Goal: Task Accomplishment & Management: Use online tool/utility

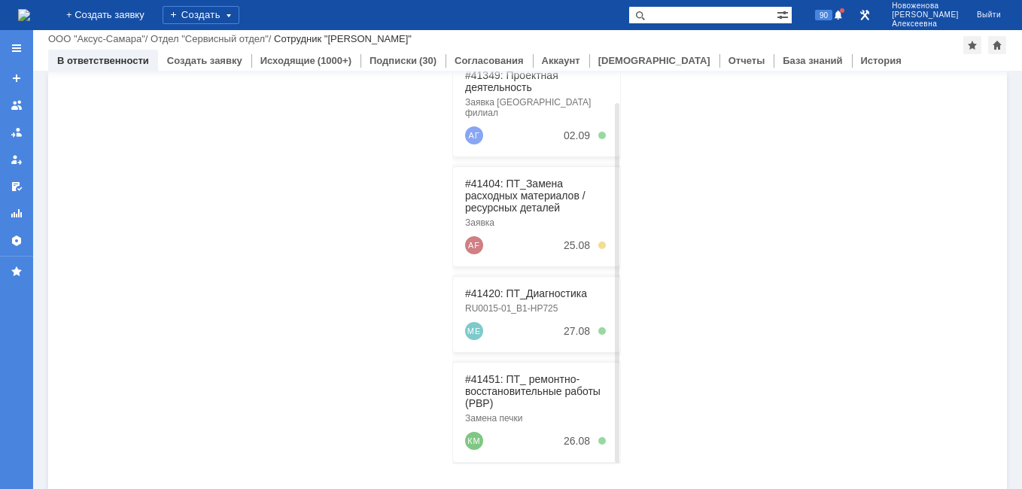
scroll to position [384, 0]
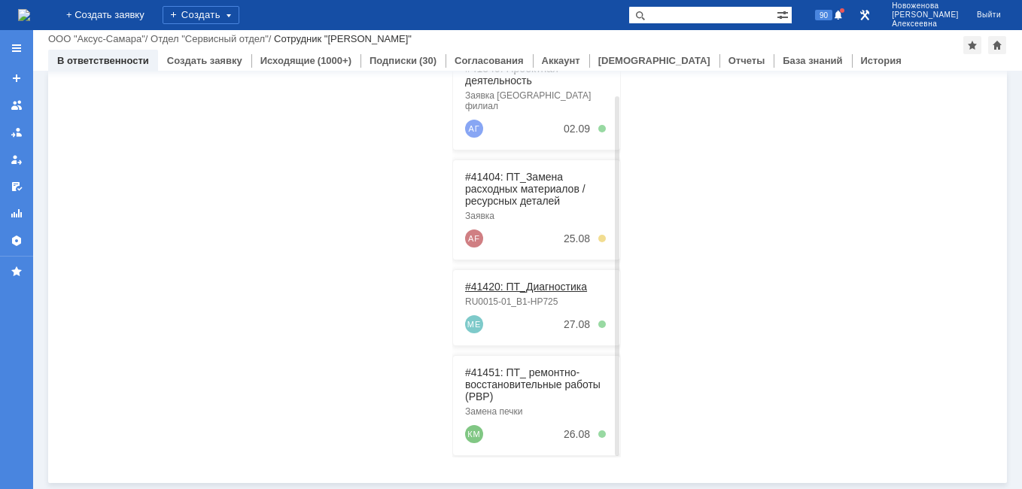
click at [505, 281] on link "#41420: ПТ_Диагностика" at bounding box center [526, 287] width 122 height 12
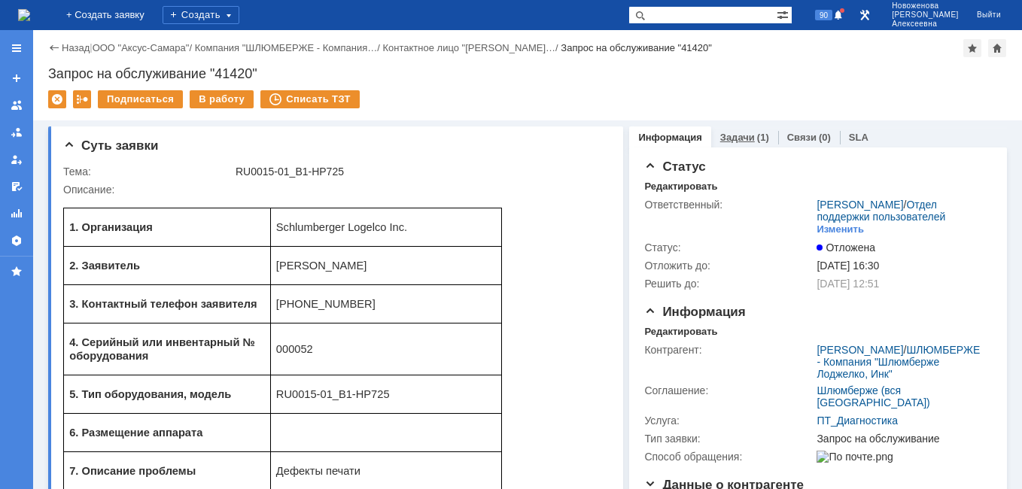
click at [736, 136] on link "Задачи" at bounding box center [737, 137] width 35 height 11
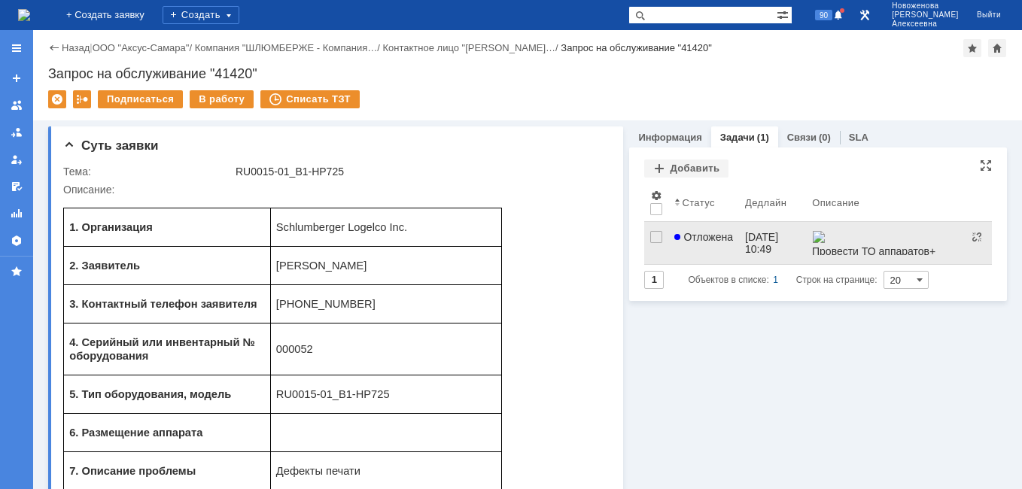
click at [707, 248] on link "Отложена" at bounding box center [704, 243] width 71 height 42
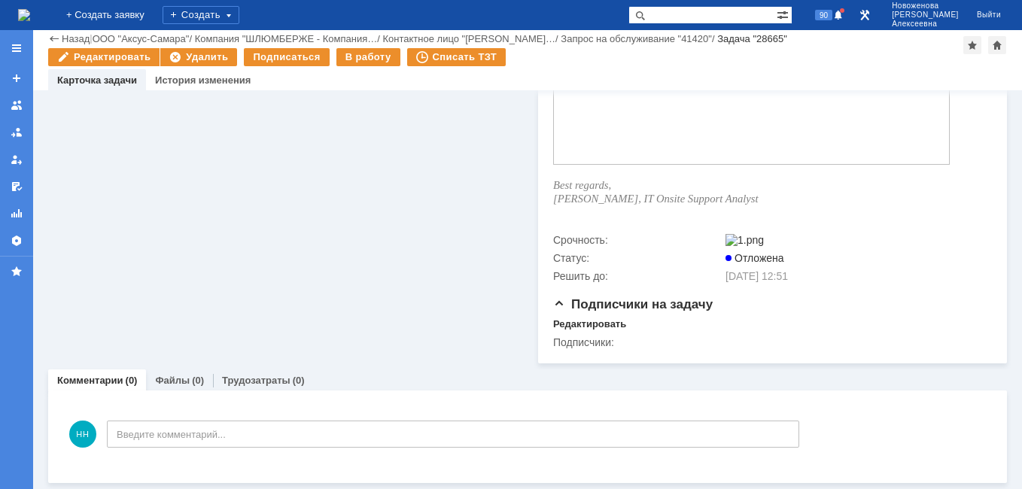
scroll to position [992, 0]
click at [168, 375] on link "Файлы" at bounding box center [172, 380] width 35 height 11
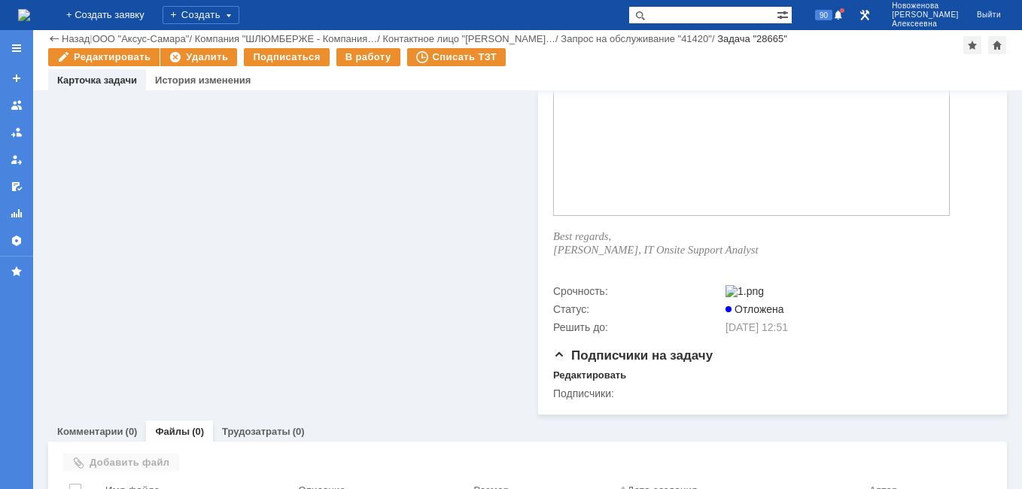
scroll to position [992, 0]
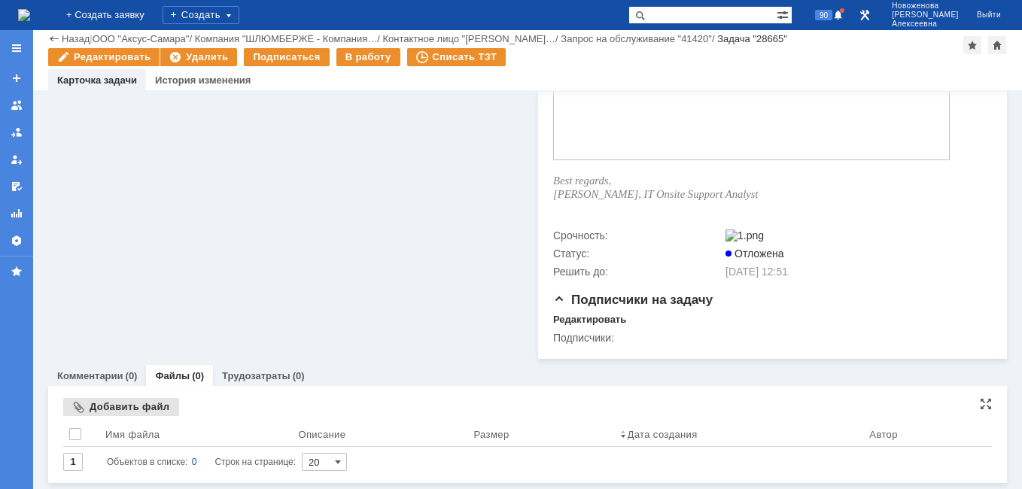
click at [97, 398] on div "Добавить файл" at bounding box center [121, 407] width 116 height 18
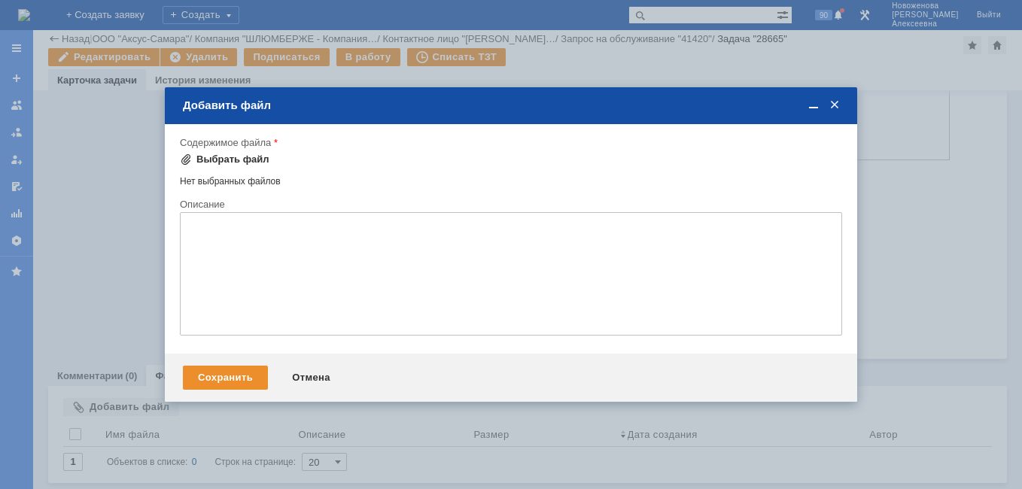
click at [211, 159] on div "Выбрать файл" at bounding box center [232, 160] width 73 height 12
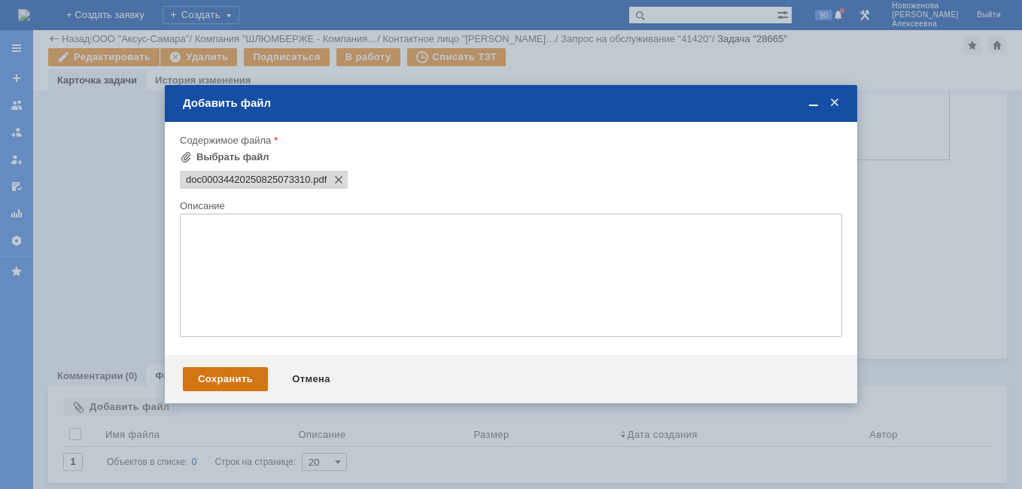
scroll to position [0, 0]
click at [212, 386] on div "Сохранить" at bounding box center [225, 379] width 85 height 24
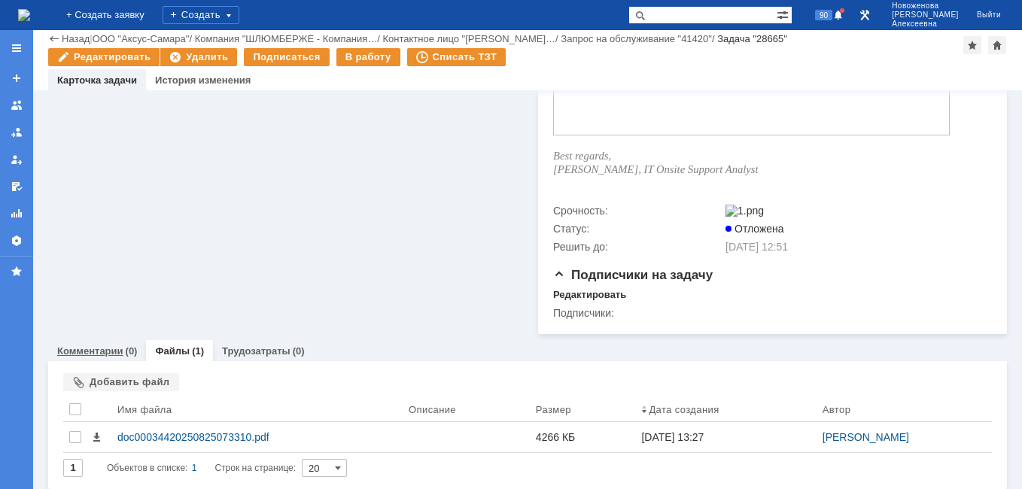
click at [69, 357] on link "Комментарии" at bounding box center [90, 351] width 66 height 11
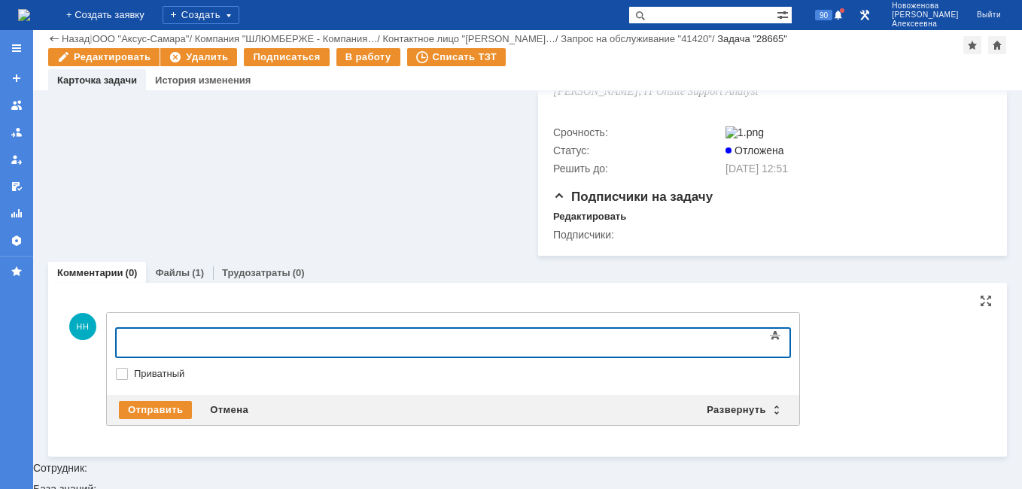
scroll to position [1071, 0]
click at [772, 419] on div "Развернуть" at bounding box center [743, 410] width 90 height 18
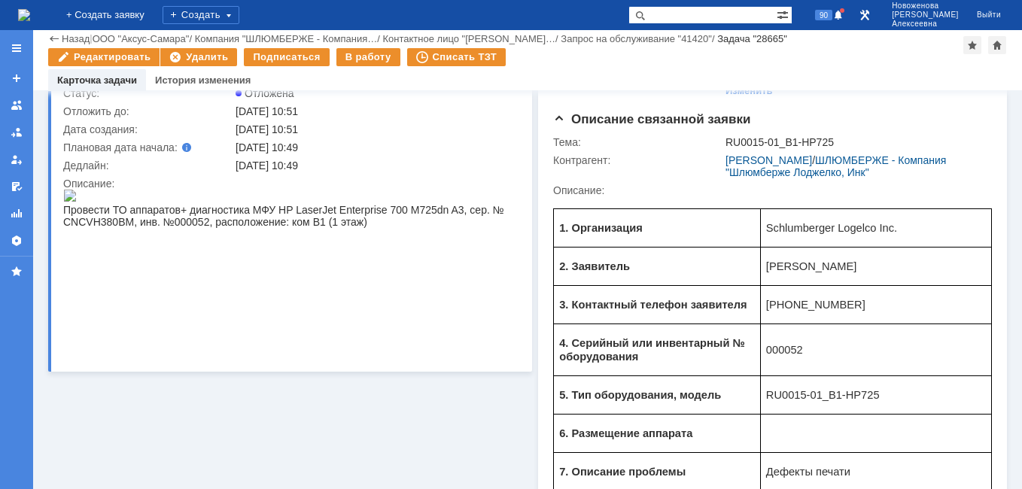
scroll to position [92, 0]
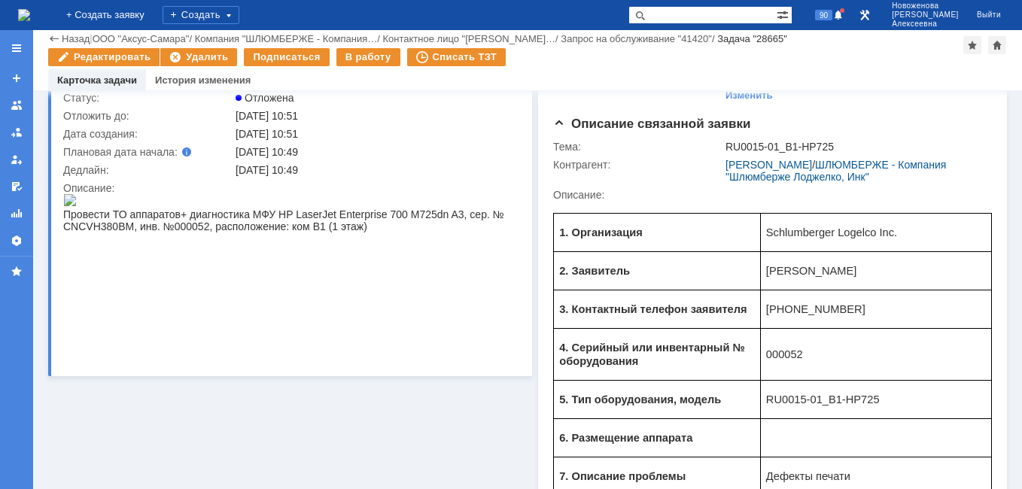
drag, startPoint x: 361, startPoint y: 361, endPoint x: 330, endPoint y: 362, distance: 30.9
click at [330, 362] on td "Описание:" at bounding box center [289, 271] width 452 height 185
drag, startPoint x: 393, startPoint y: 556, endPoint x: 368, endPoint y: 357, distance: 201.0
click at [368, 233] on div "Провести ТО аппаратов + диагностика МФУ HP LaserJet Enterprise 700 M725dn A3, с…" at bounding box center [288, 221] width 451 height 24
drag, startPoint x: 359, startPoint y: 356, endPoint x: 332, endPoint y: 353, distance: 27.3
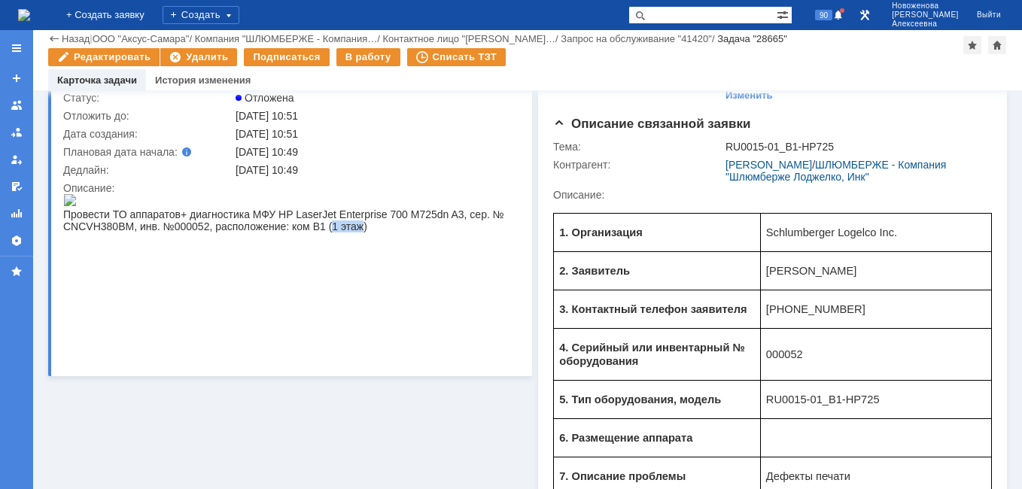
click at [332, 233] on span "+ диагностика МФУ HP LaserJet Enterprise 700 M725dn A3, сер. № CNCVH380BM, инв.…" at bounding box center [283, 221] width 441 height 24
drag, startPoint x: 332, startPoint y: 353, endPoint x: 365, endPoint y: 354, distance: 33.1
click at [365, 233] on div "Провести ТО аппаратов + диагностика МФУ HP LaserJet Enterprise 700 M725dn A3, с…" at bounding box center [288, 221] width 451 height 24
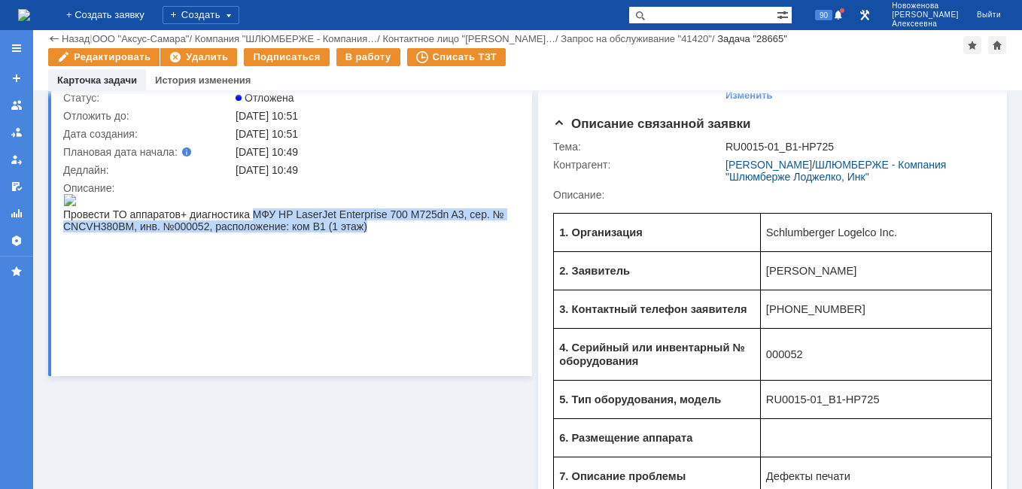
drag, startPoint x: 365, startPoint y: 354, endPoint x: 267, endPoint y: 341, distance: 99.5
click at [267, 233] on div "Провести ТО аппаратов + диагностика МФУ HP LaserJet Enterprise 700 M725dn A3, с…" at bounding box center [288, 221] width 451 height 24
copy span "МФУ HP LaserJet Enterprise 700 M725dn A3, сер. № CNCVH380BM, инв. №000052, расп…"
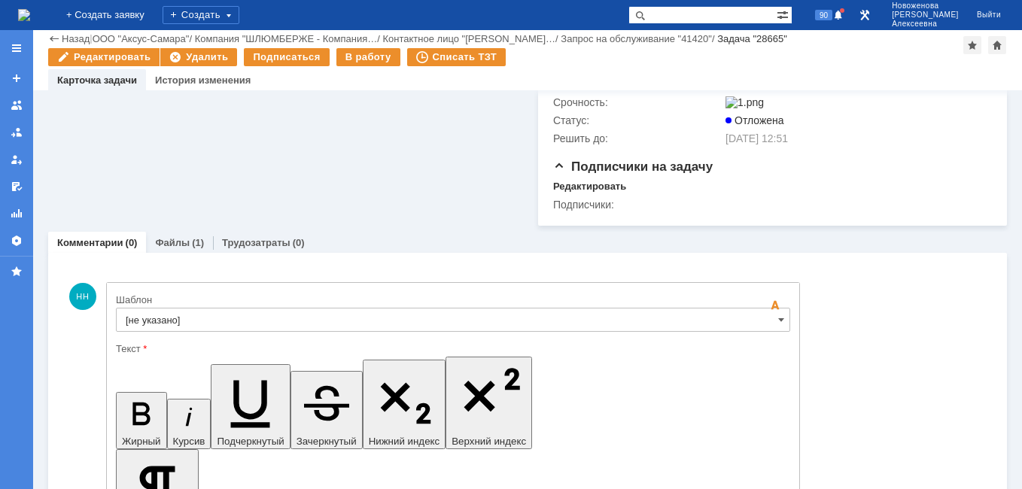
scroll to position [1146, 0]
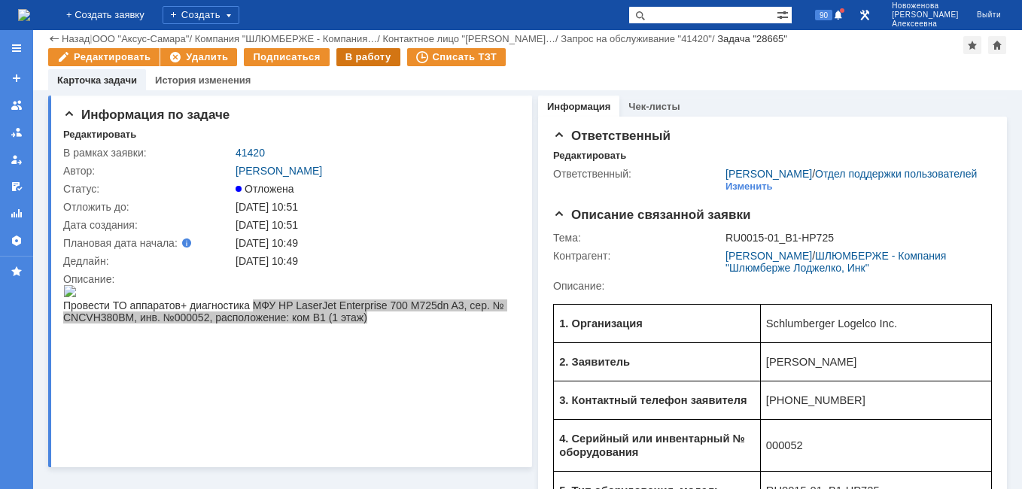
scroll to position [0, 0]
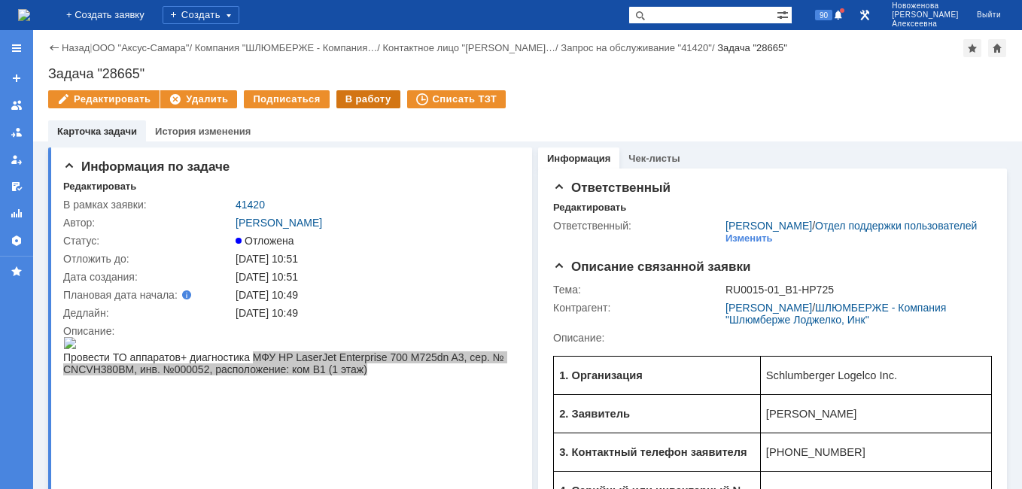
click at [358, 96] on div "В работу" at bounding box center [369, 99] width 64 height 18
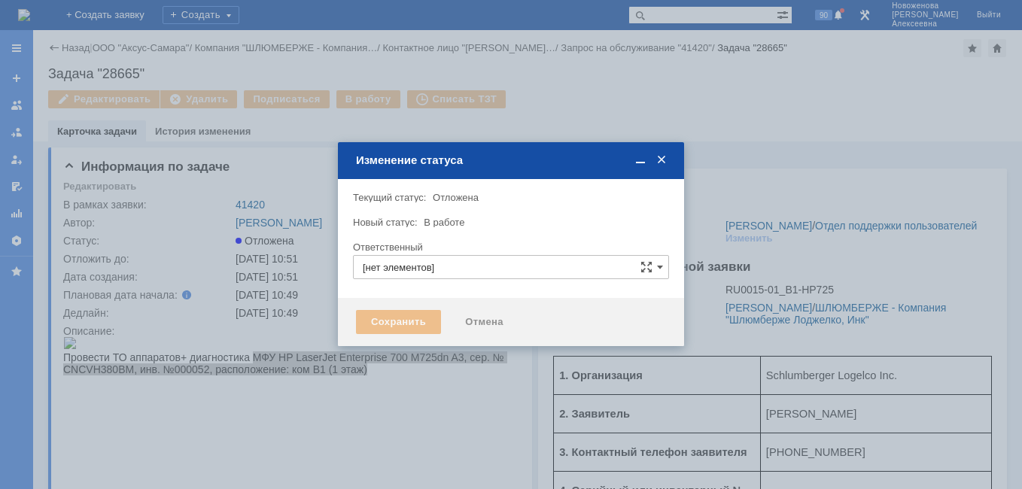
type input "[PERSON_NAME]"
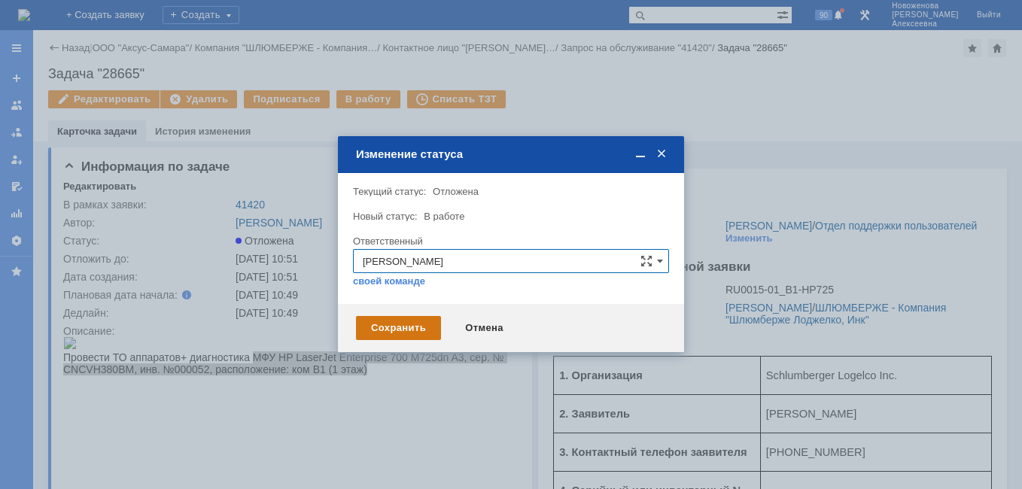
click at [384, 334] on div "Сохранить" at bounding box center [398, 328] width 85 height 24
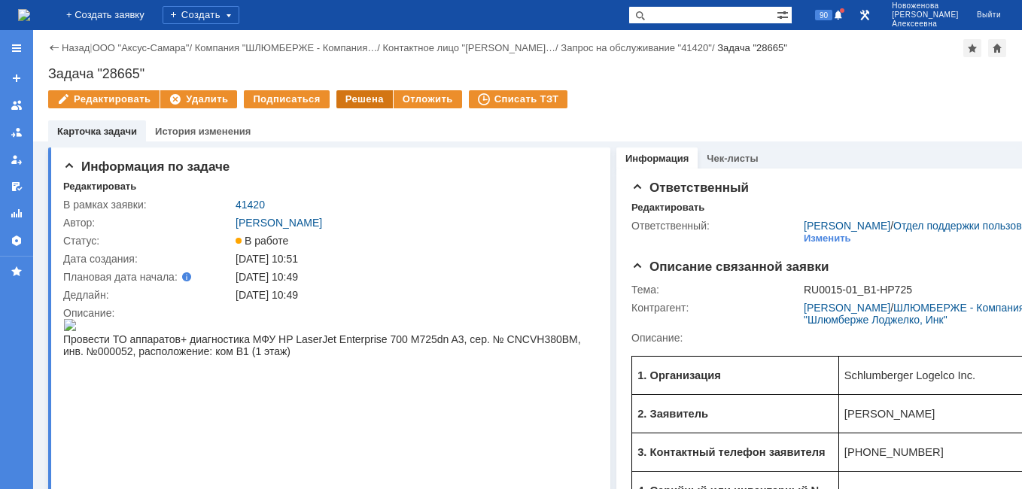
click at [360, 102] on div "Решена" at bounding box center [365, 99] width 56 height 18
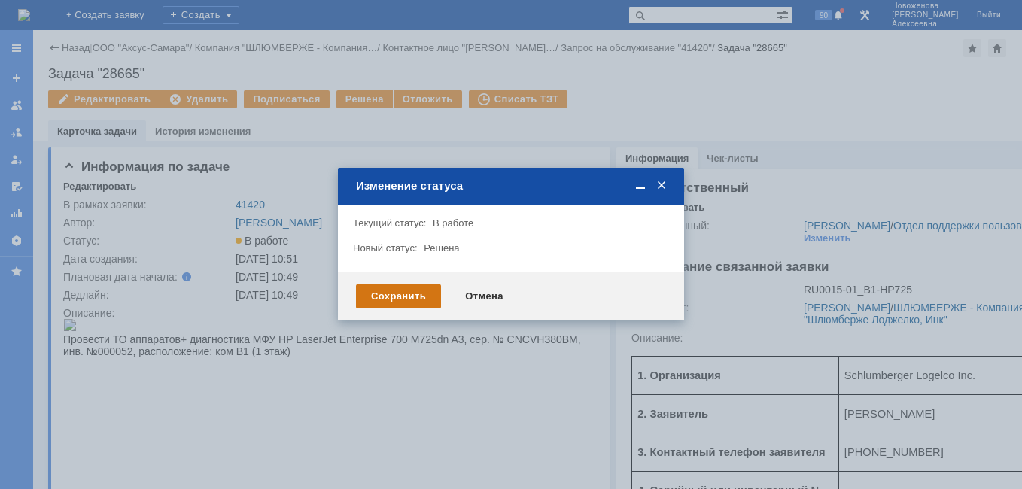
click at [390, 291] on div "Сохранить" at bounding box center [398, 297] width 85 height 24
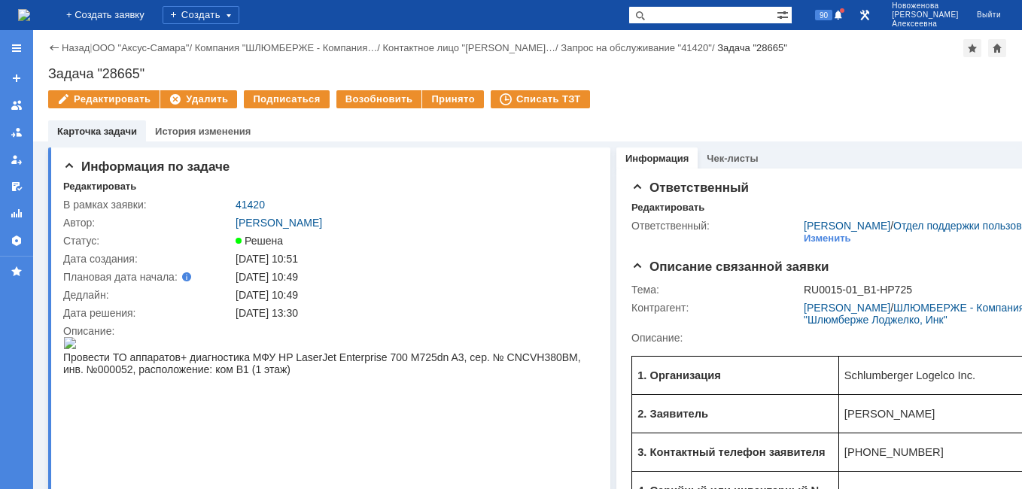
click at [251, 205] on link "41420" at bounding box center [250, 205] width 29 height 12
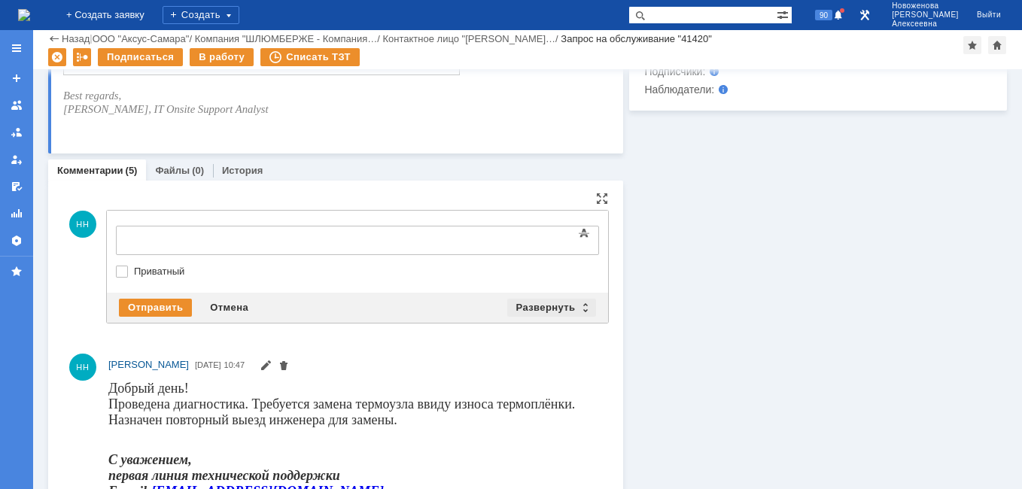
click at [574, 303] on div "Развернуть" at bounding box center [552, 308] width 90 height 18
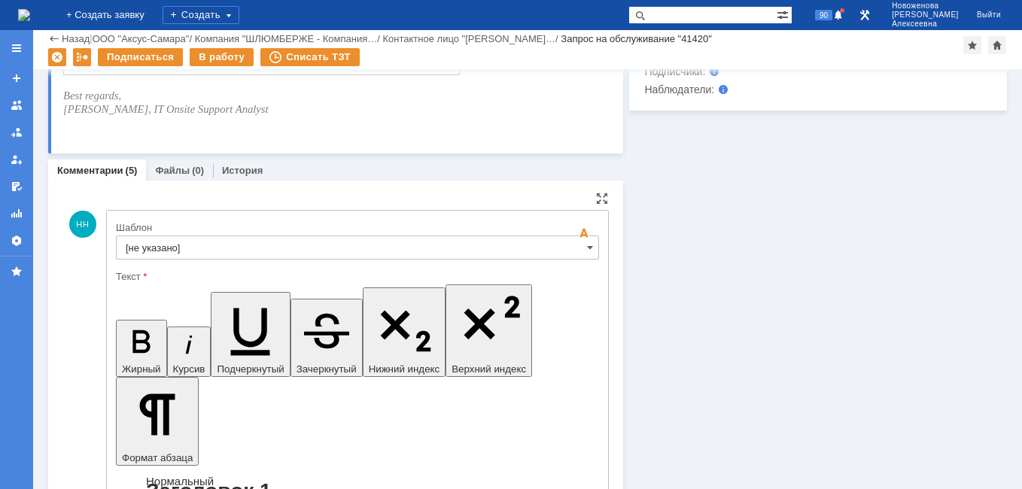
click at [578, 254] on input "[не указано]" at bounding box center [357, 248] width 483 height 24
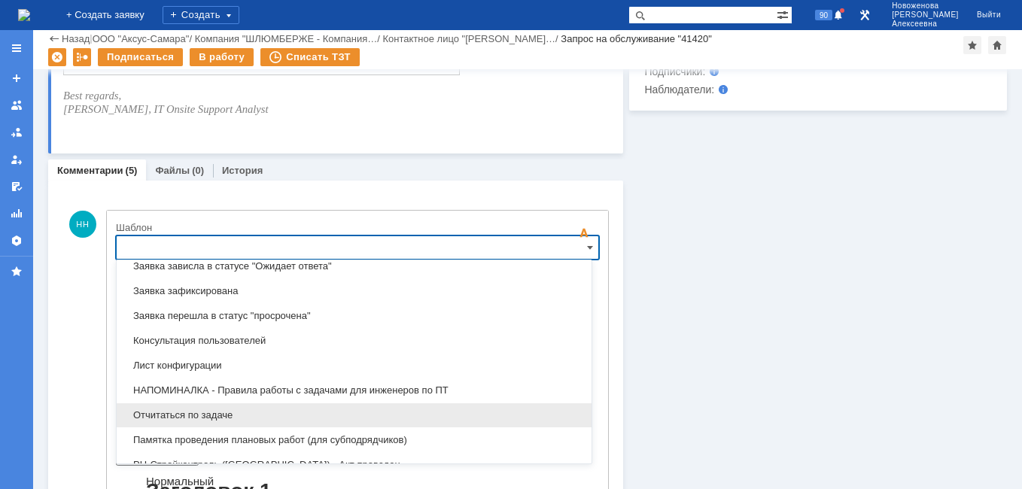
scroll to position [818, 0]
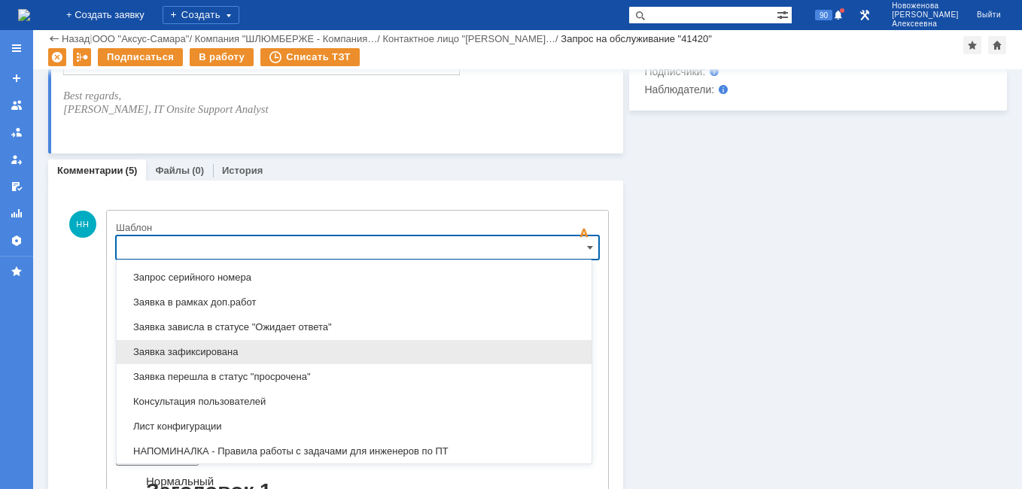
click at [218, 348] on span "Заявка зафиксирована" at bounding box center [354, 352] width 457 height 12
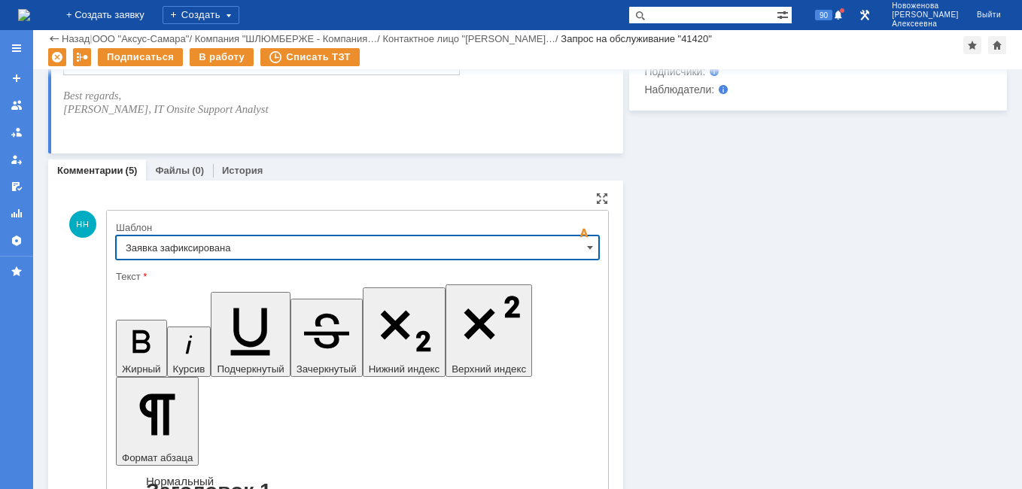
type input "Заявка зафиксирована"
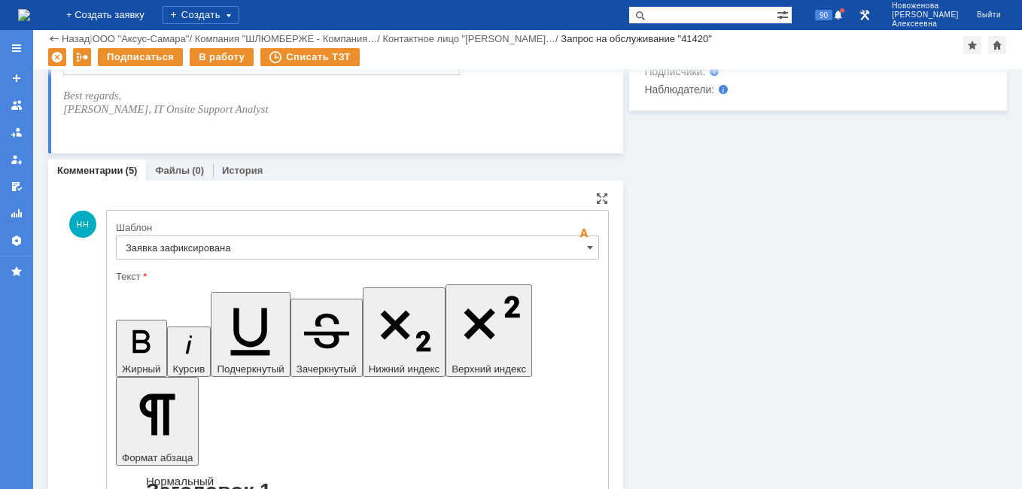
drag, startPoint x: 437, startPoint y: 3738, endPoint x: 142, endPoint y: 3745, distance: 295.2
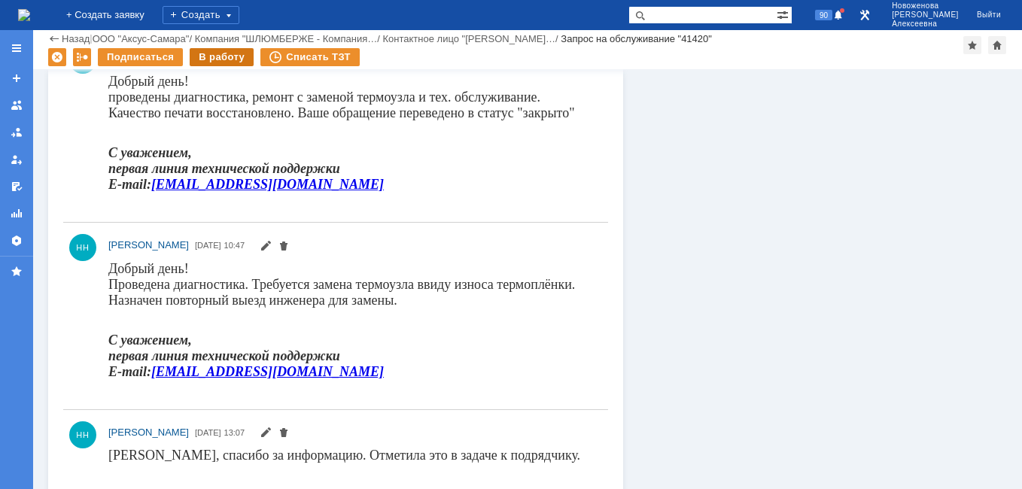
scroll to position [0, 0]
click at [219, 56] on div "В работу" at bounding box center [222, 57] width 64 height 18
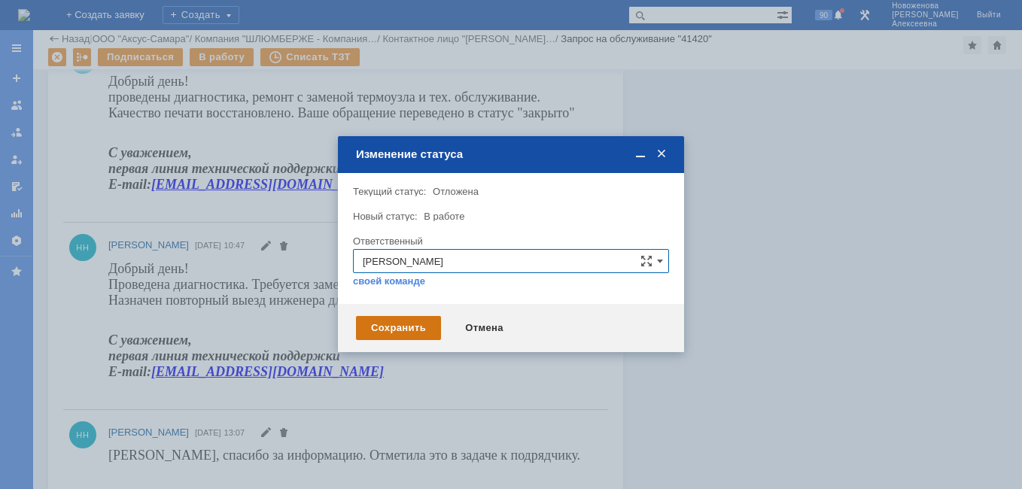
click at [398, 329] on div "Сохранить" at bounding box center [398, 328] width 85 height 24
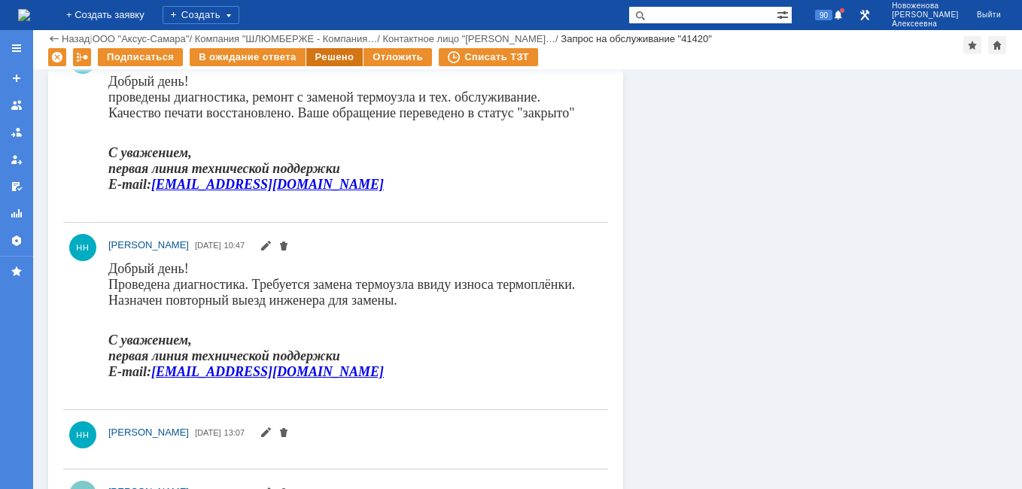
click at [326, 53] on div "Решено" at bounding box center [334, 57] width 57 height 18
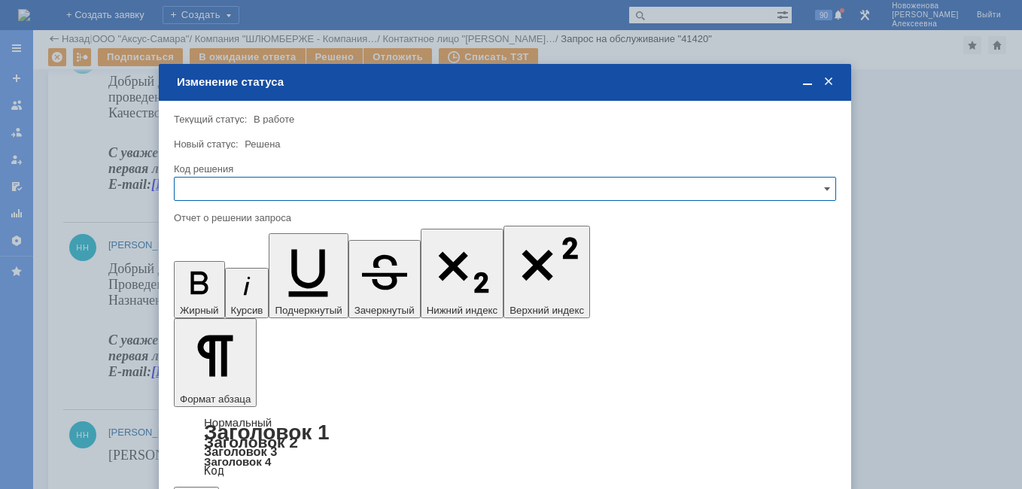
click at [813, 183] on input "text" at bounding box center [505, 189] width 663 height 24
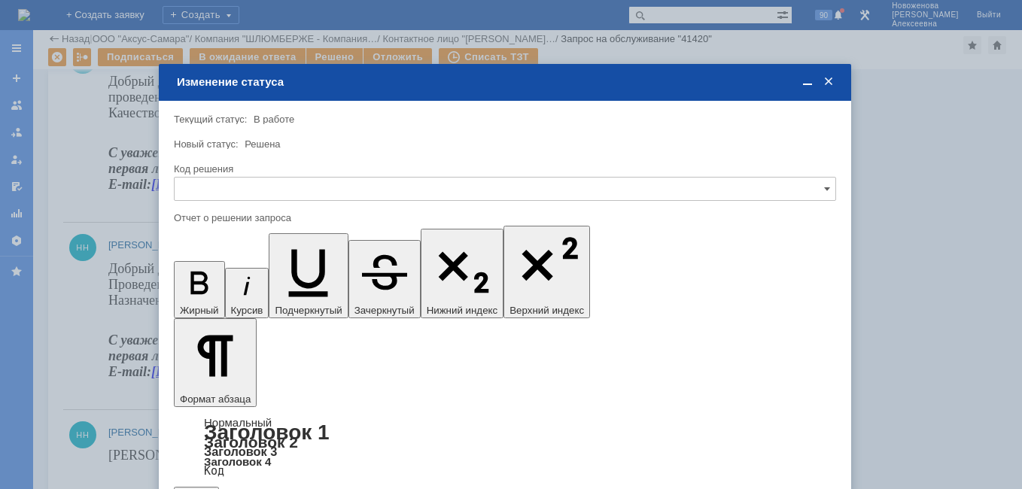
click at [220, 283] on div "Решено" at bounding box center [505, 291] width 661 height 24
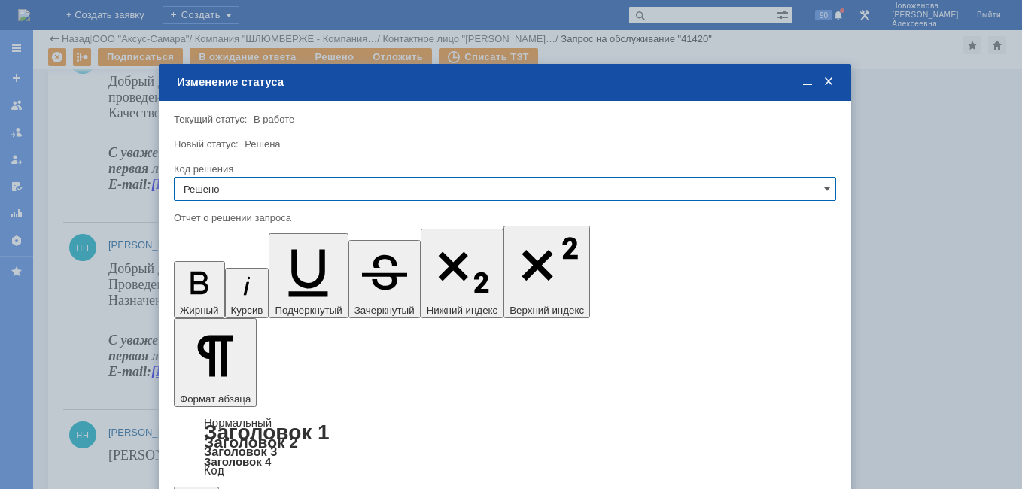
type input "Решено"
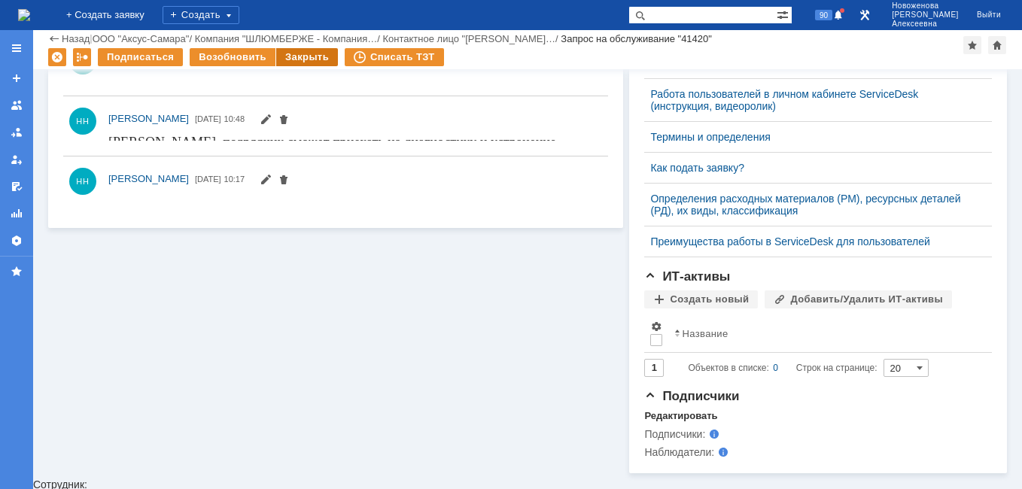
click at [297, 61] on div "Закрыть" at bounding box center [307, 57] width 62 height 18
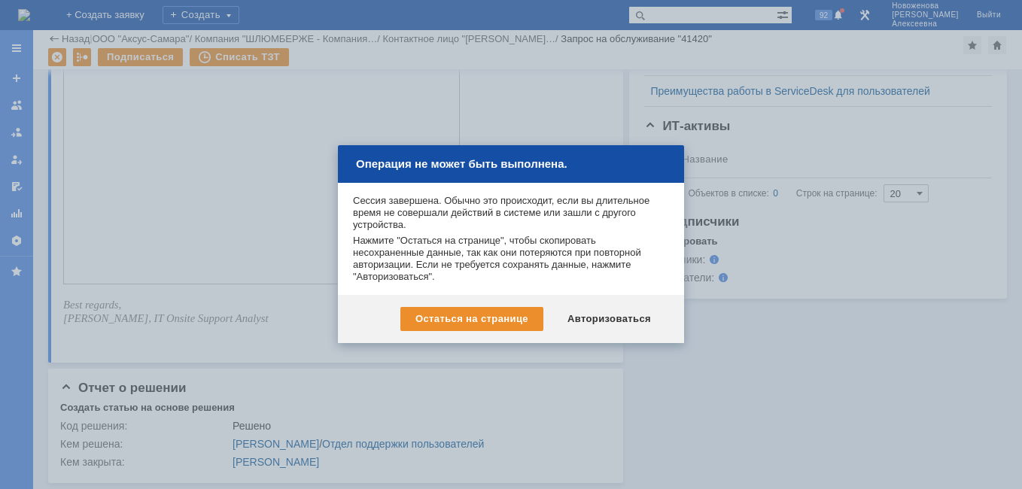
click at [608, 324] on div "Авторизоваться" at bounding box center [610, 319] width 114 height 24
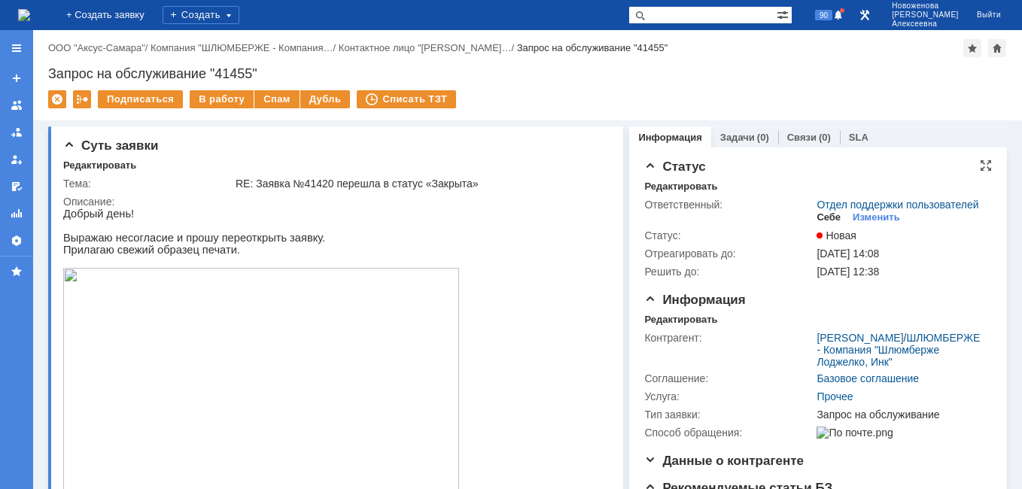
click at [822, 224] on div "Себе" at bounding box center [829, 218] width 24 height 12
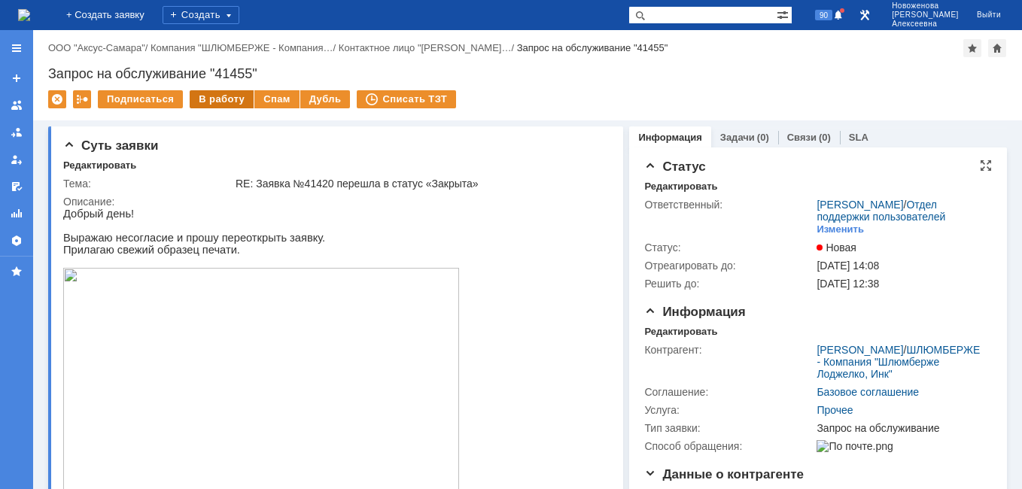
click at [224, 96] on div "В работу" at bounding box center [222, 99] width 64 height 18
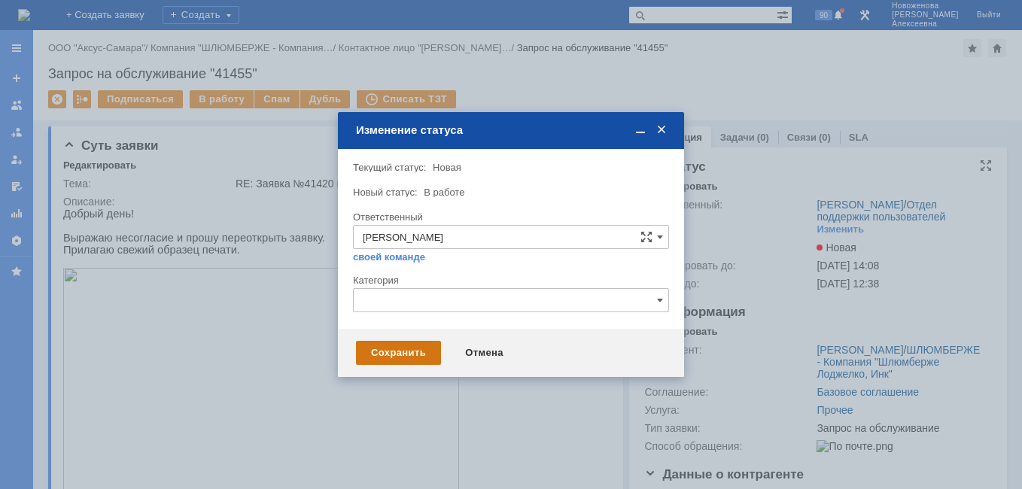
click at [390, 347] on div "Сохранить" at bounding box center [398, 353] width 85 height 24
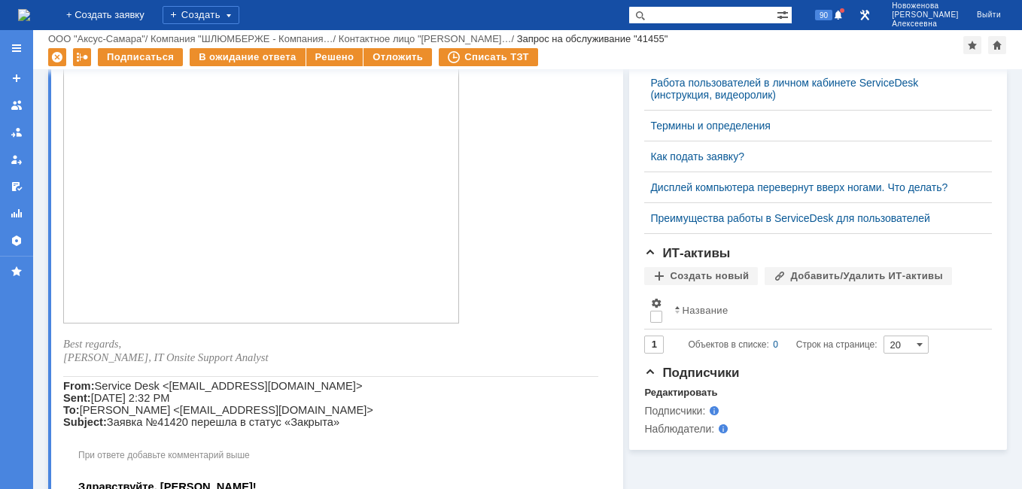
scroll to position [226, 0]
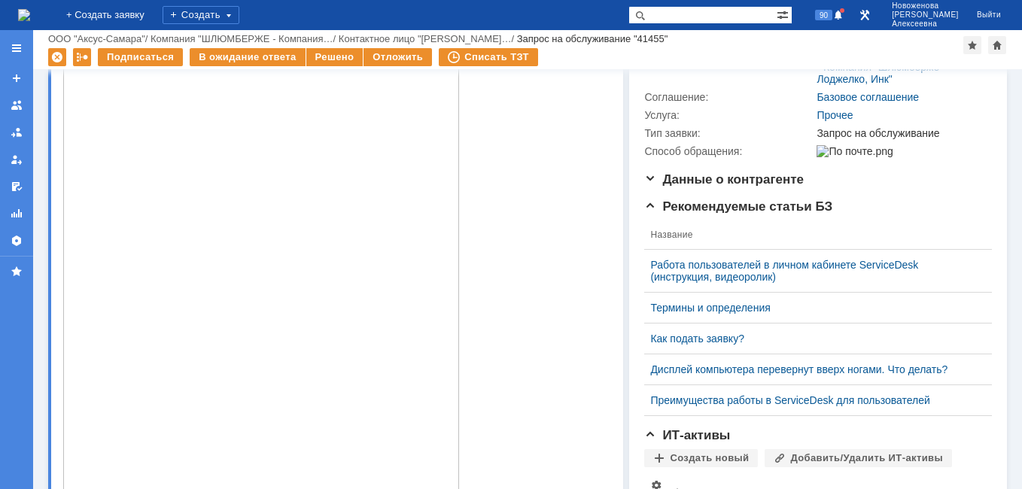
drag, startPoint x: 320, startPoint y: 224, endPoint x: 549, endPoint y: 152, distance: 240.0
click at [549, 152] on p at bounding box center [330, 243] width 535 height 529
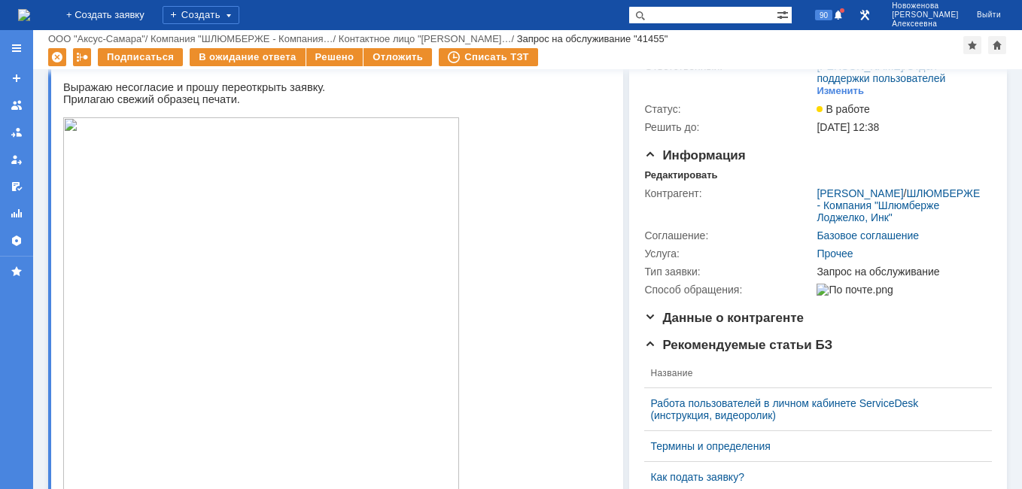
scroll to position [0, 0]
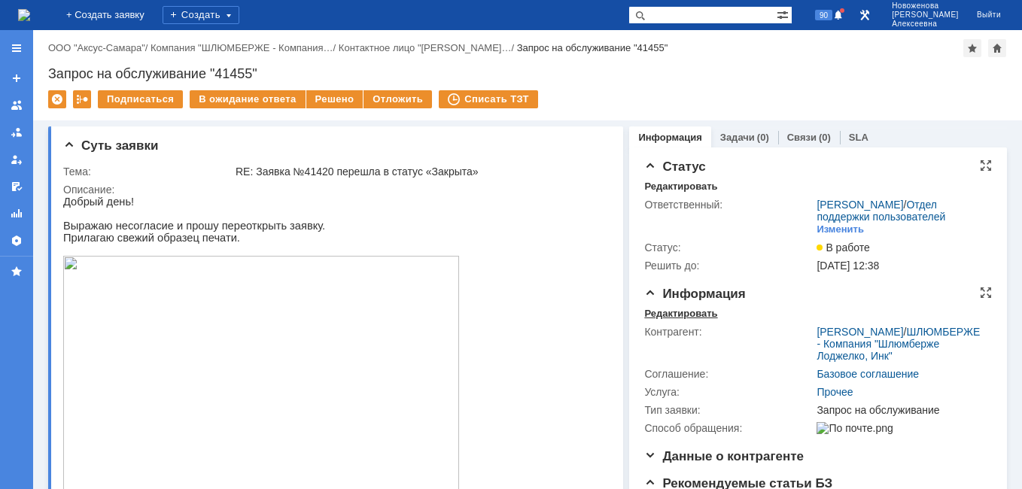
click at [666, 320] on div "Редактировать" at bounding box center [680, 314] width 73 height 12
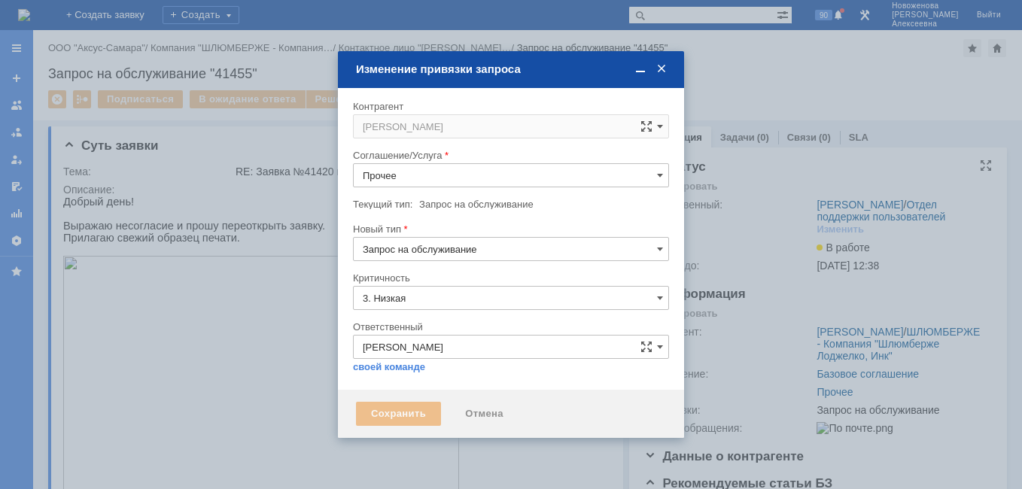
type input "[не указано]"
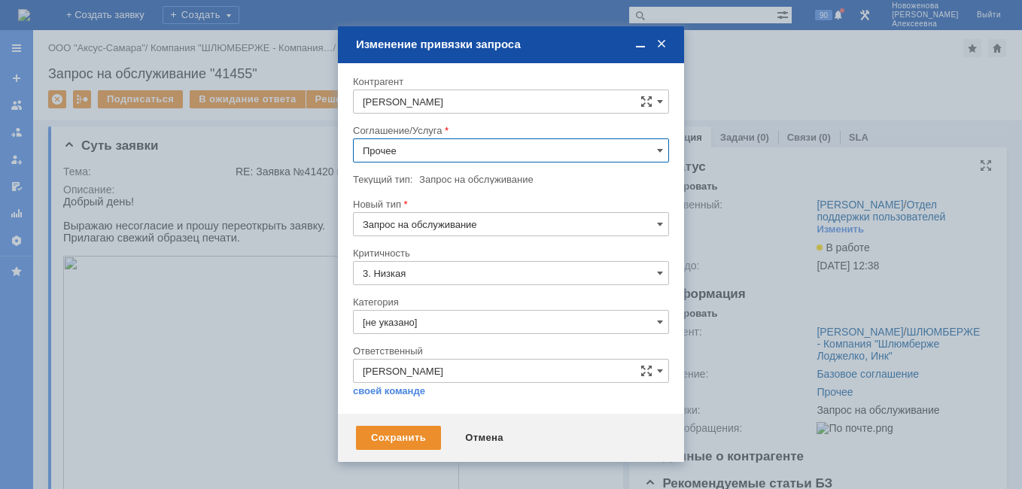
click at [653, 151] on input "Прочее" at bounding box center [511, 151] width 316 height 24
click at [432, 281] on span "ПТ_Диагностика" at bounding box center [511, 284] width 297 height 12
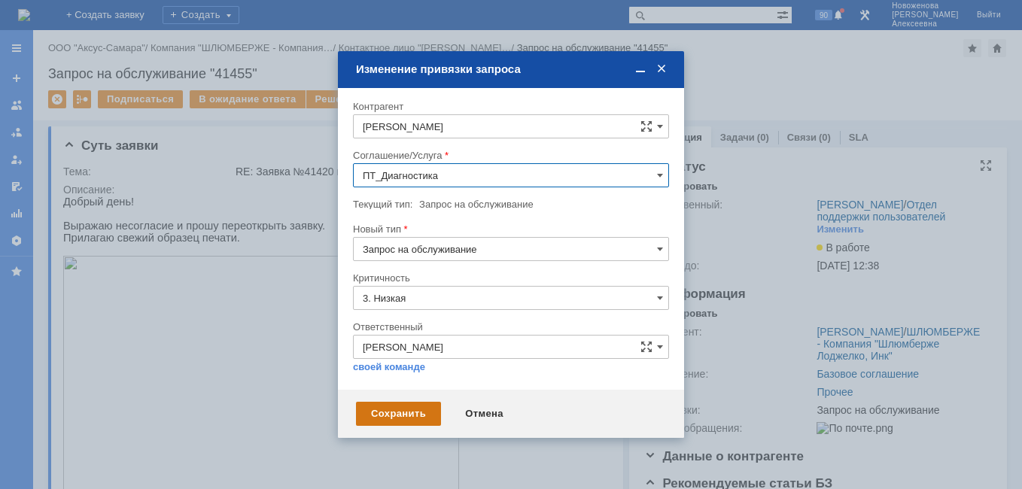
type input "ПТ_Диагностика"
click at [416, 413] on div "Сохранить" at bounding box center [398, 414] width 85 height 24
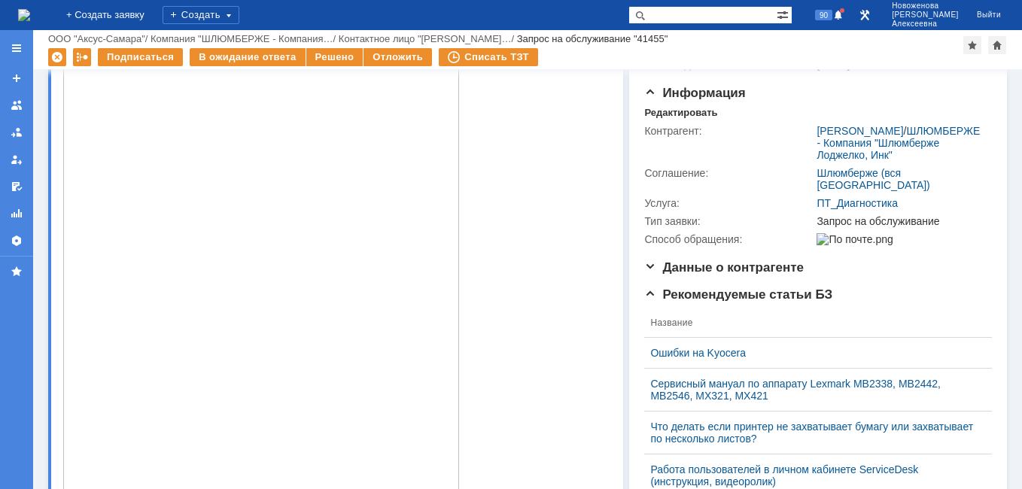
scroll to position [151, 0]
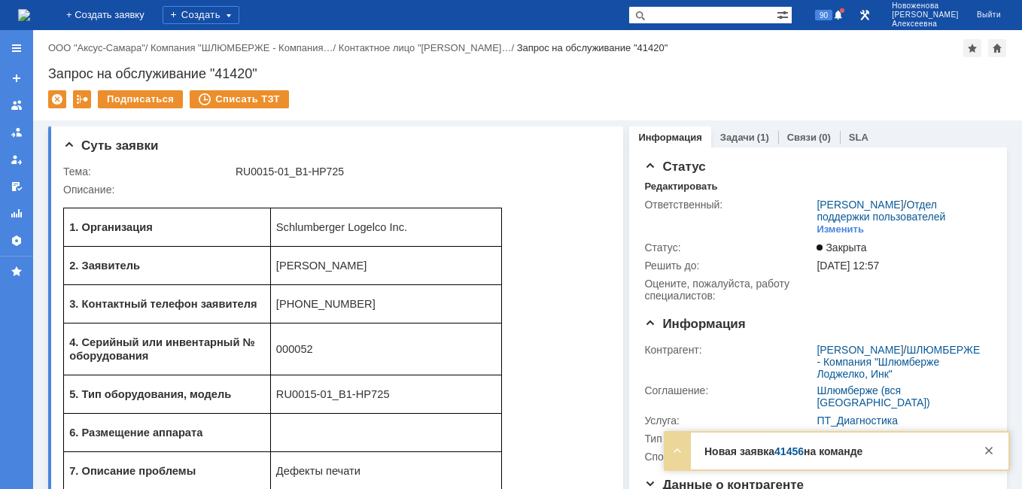
click at [793, 455] on link "41456" at bounding box center [789, 452] width 29 height 12
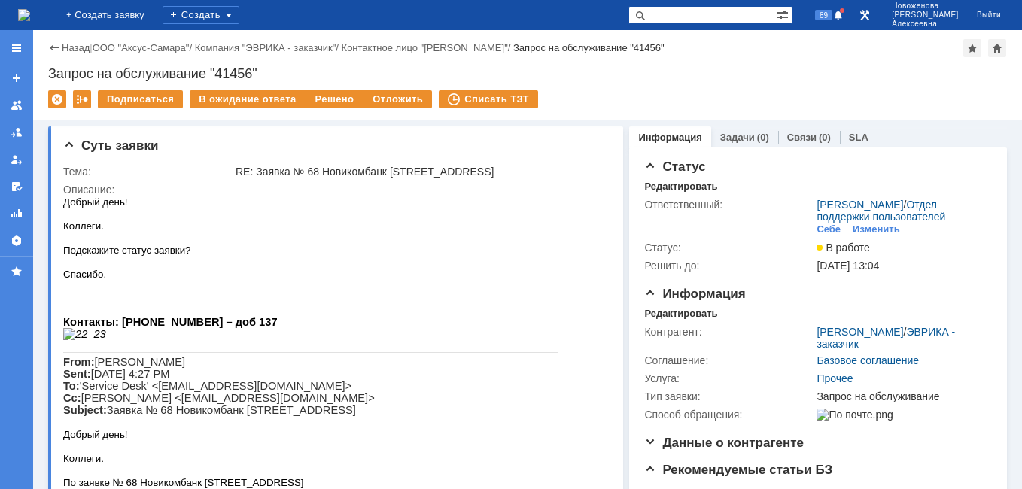
click at [30, 14] on img at bounding box center [24, 15] width 12 height 12
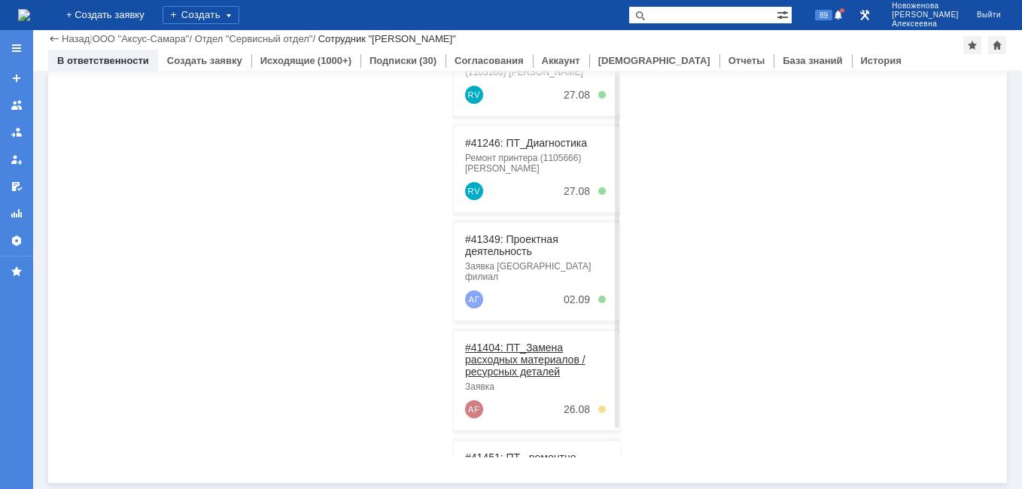
scroll to position [189, 0]
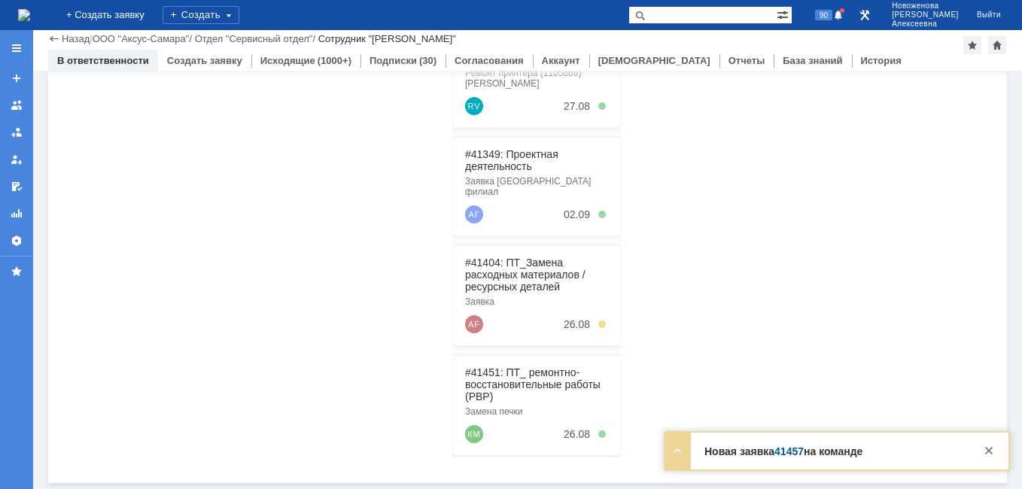
click at [791, 452] on link "41457" at bounding box center [789, 452] width 29 height 12
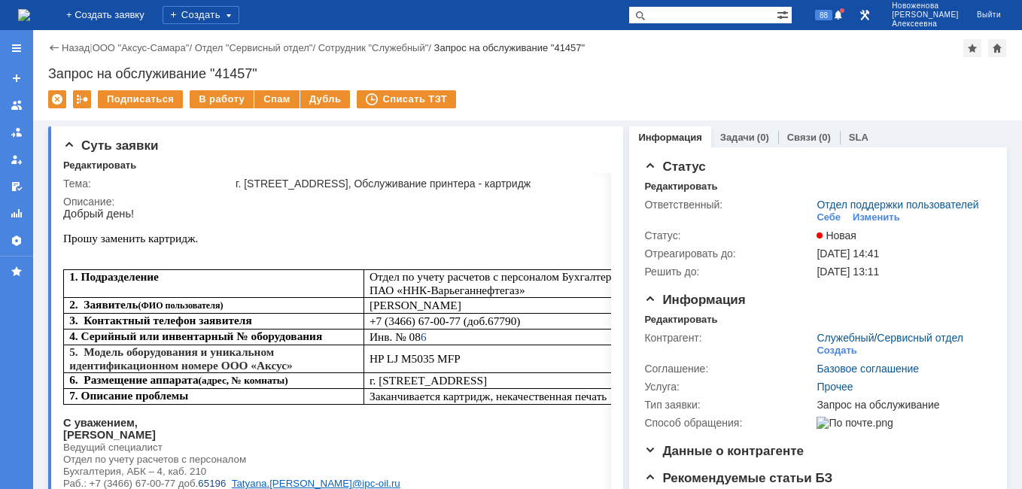
click at [30, 14] on img at bounding box center [24, 15] width 12 height 12
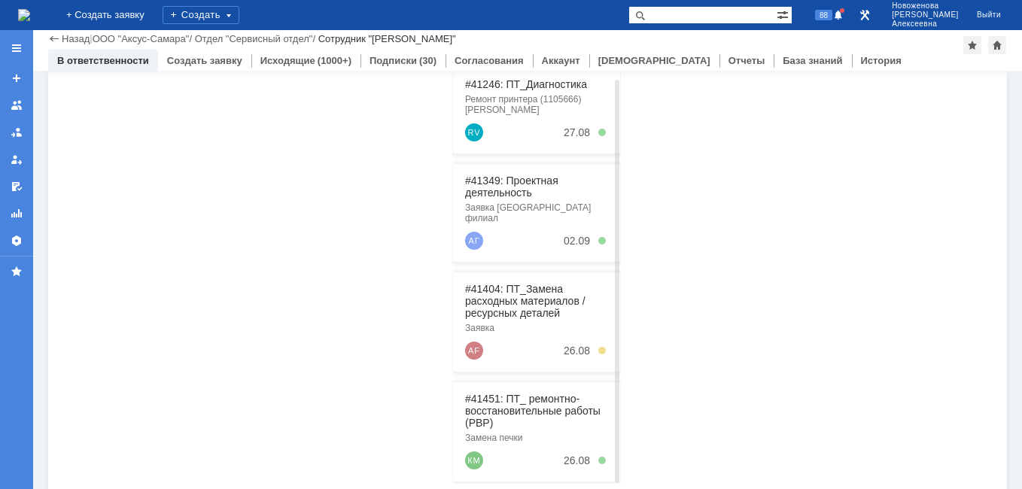
scroll to position [384, 0]
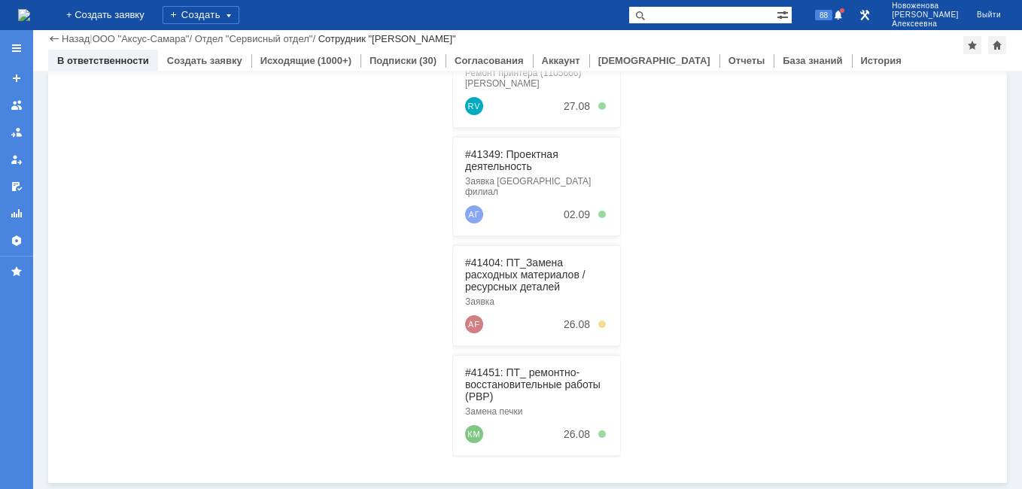
click at [733, 11] on input "text" at bounding box center [703, 15] width 148 height 18
type input "40904"
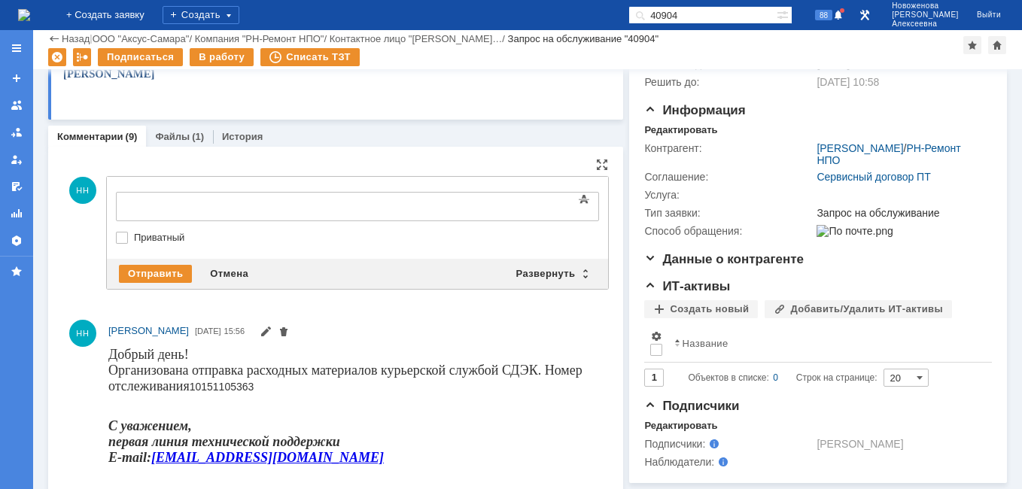
click at [579, 282] on div "Отправить Отмена Развернуть Свернуть" at bounding box center [357, 274] width 501 height 30
click at [575, 273] on div "Развернуть" at bounding box center [552, 274] width 90 height 18
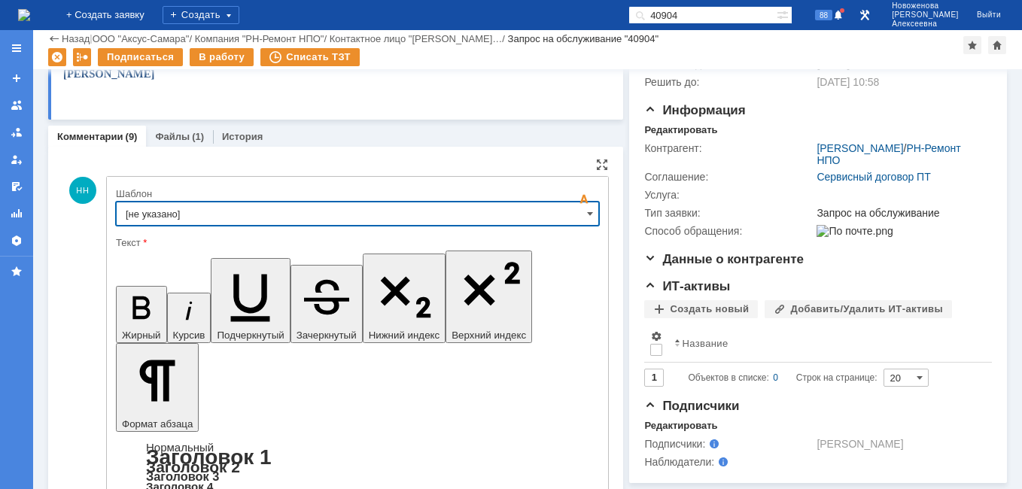
click at [577, 217] on input "[не указано]" at bounding box center [357, 214] width 483 height 24
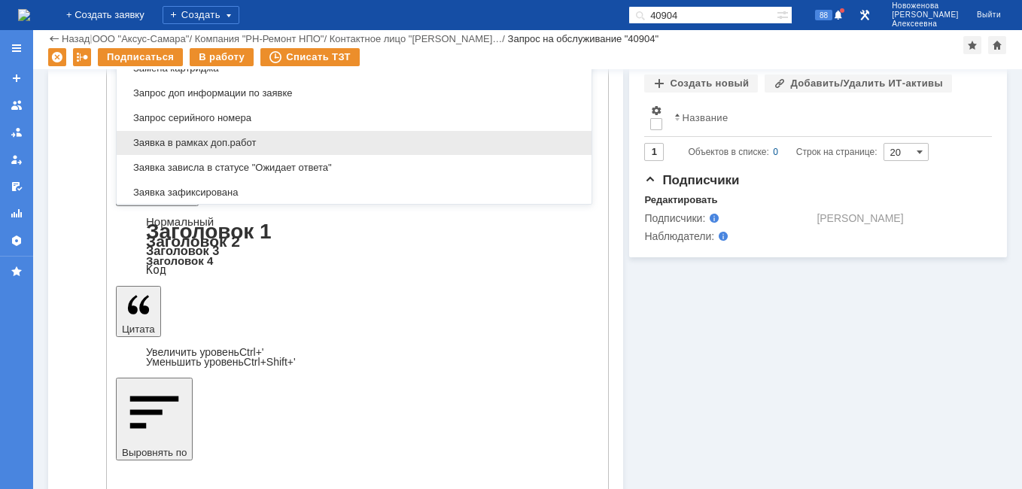
scroll to position [743, 0]
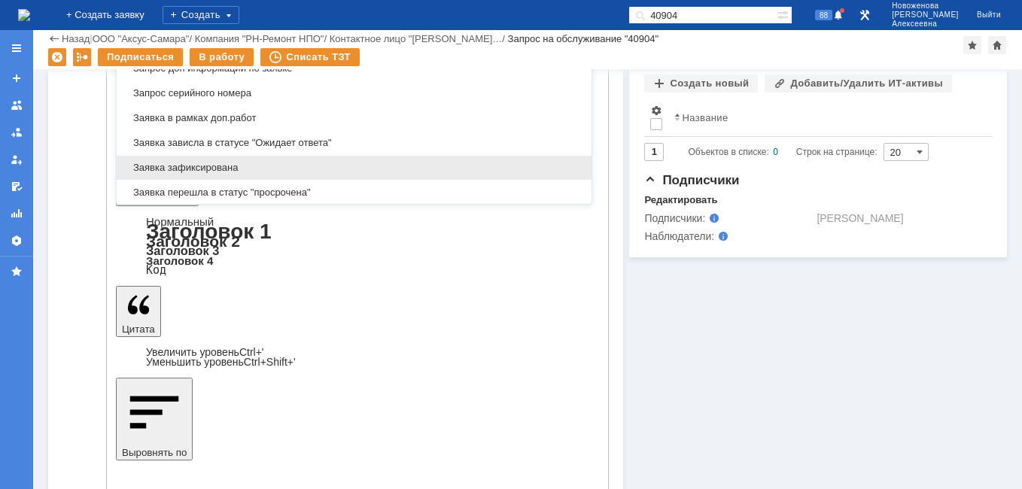
click at [229, 163] on span "Заявка зафиксирована" at bounding box center [354, 168] width 457 height 12
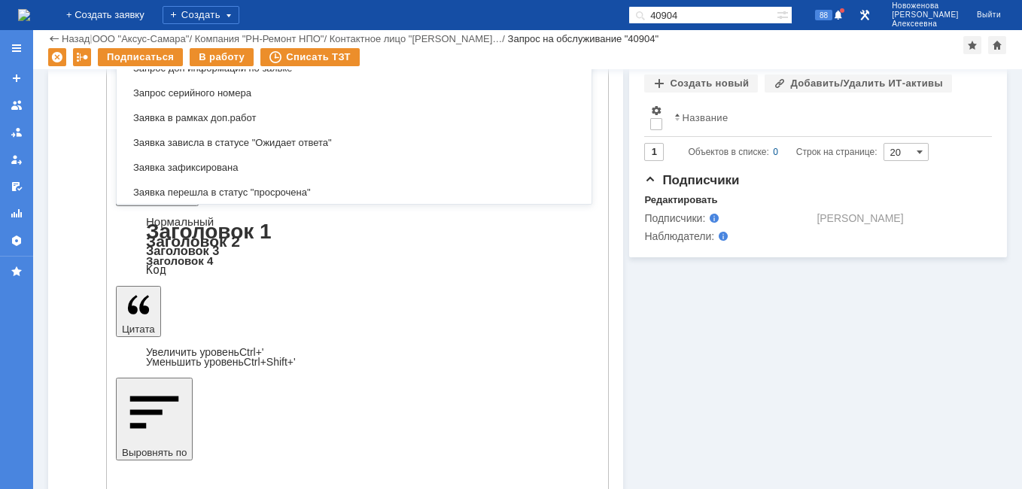
scroll to position [86, 0]
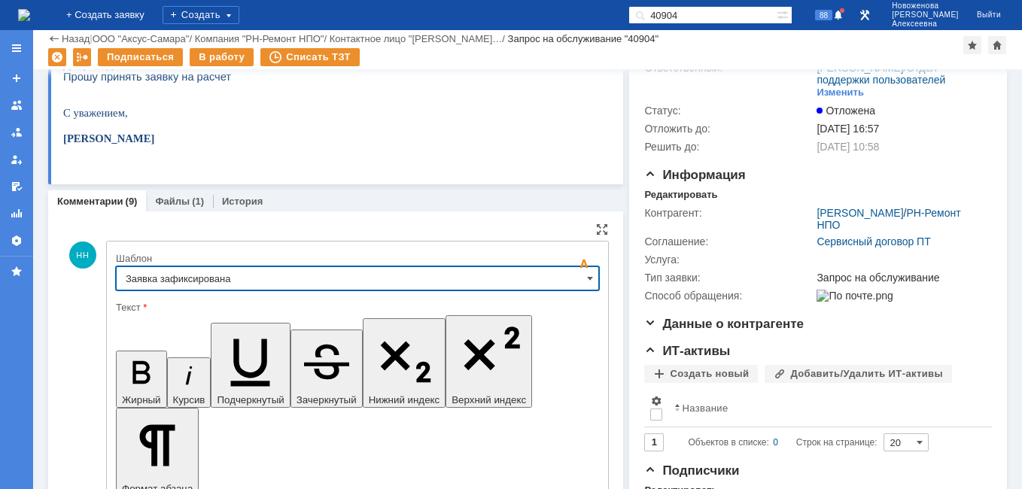
type input "Заявка зафиксирована"
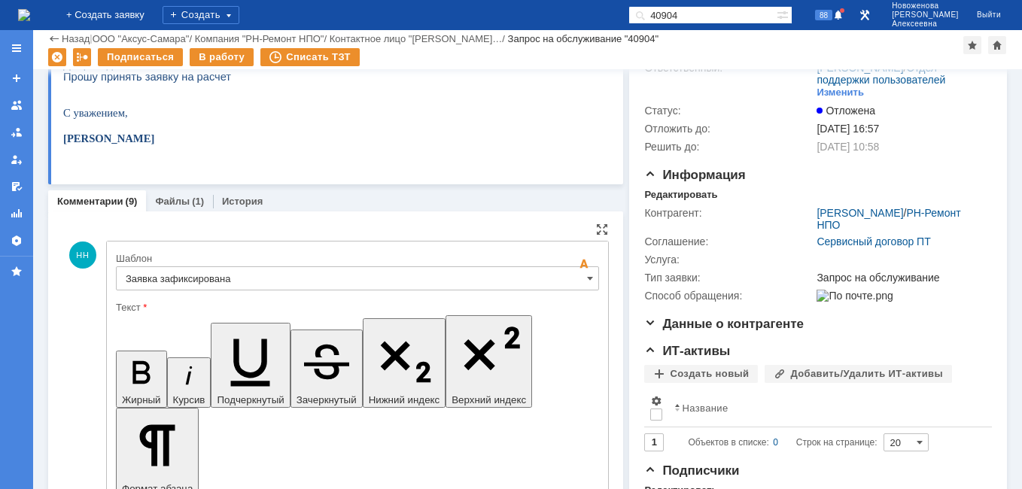
drag, startPoint x: 458, startPoint y: 3782, endPoint x: 145, endPoint y: 3781, distance: 313.2
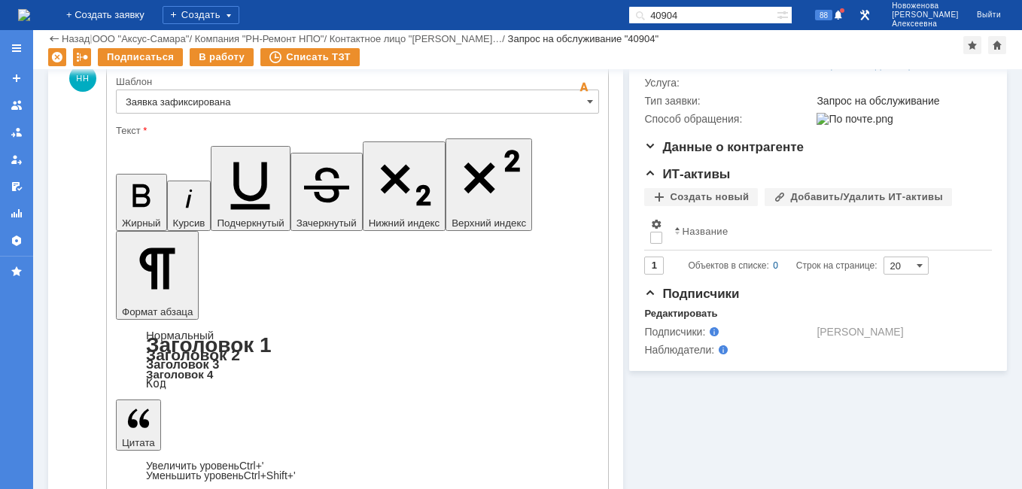
scroll to position [333, 0]
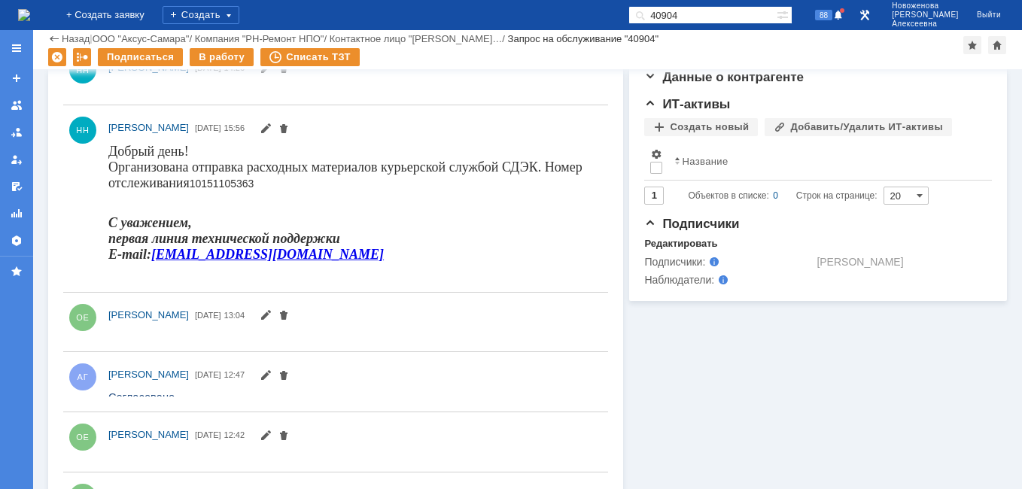
scroll to position [0, 0]
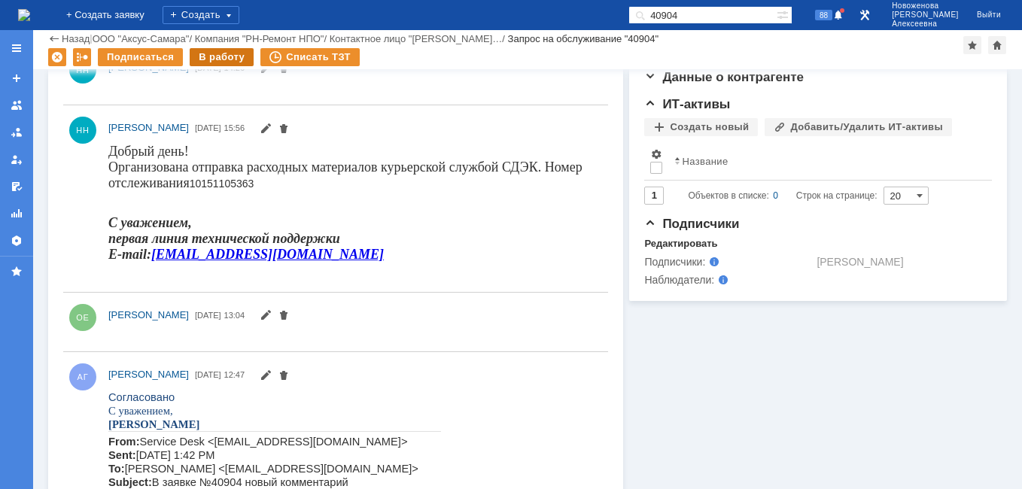
click at [220, 53] on div "В работу" at bounding box center [222, 57] width 64 height 18
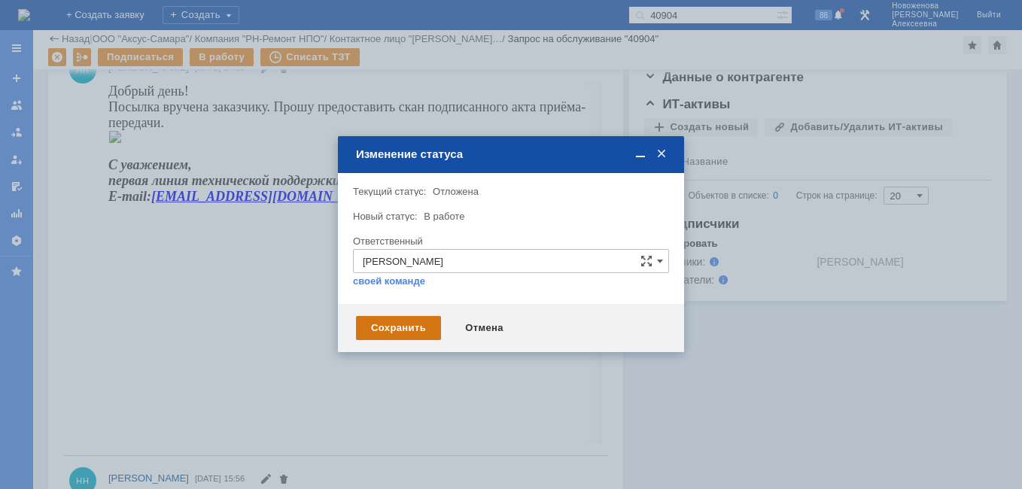
click at [398, 327] on div "Сохранить" at bounding box center [398, 328] width 85 height 24
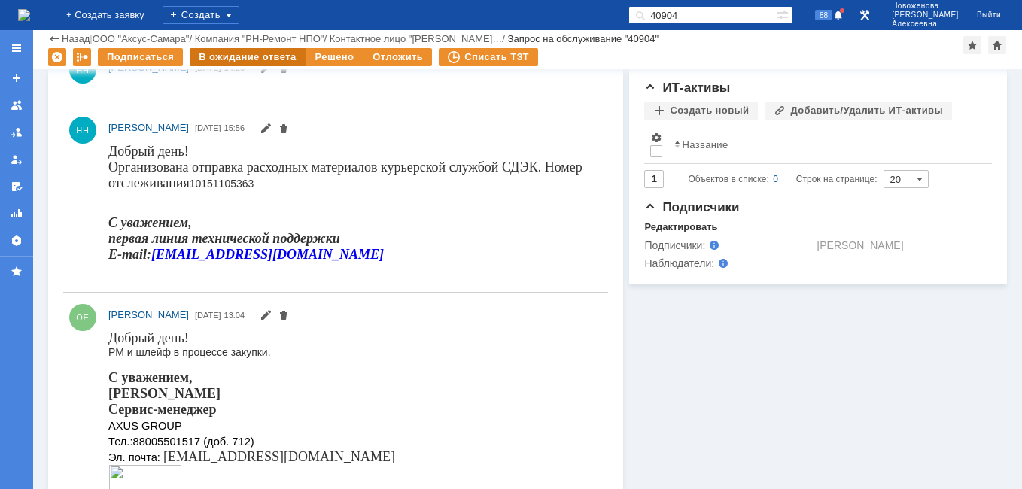
click at [253, 53] on div "В ожидание ответа" at bounding box center [247, 57] width 115 height 18
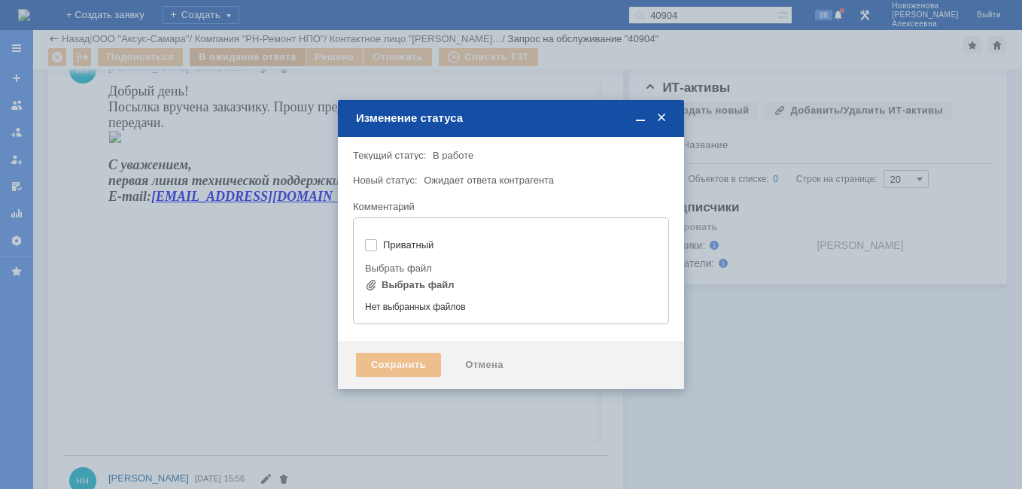
type input "[не указано]"
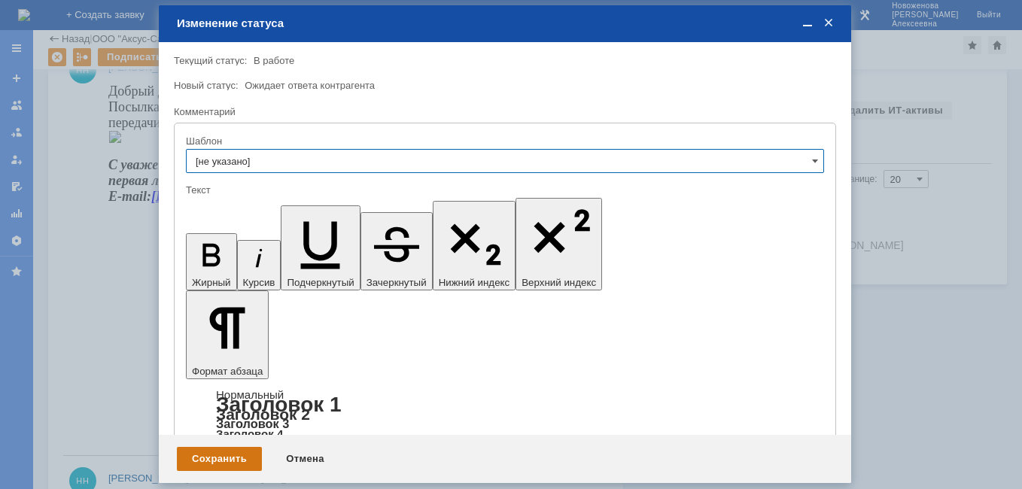
click at [199, 465] on div "Сохранить" at bounding box center [219, 459] width 85 height 24
